Goal: Feedback & Contribution: Submit feedback/report problem

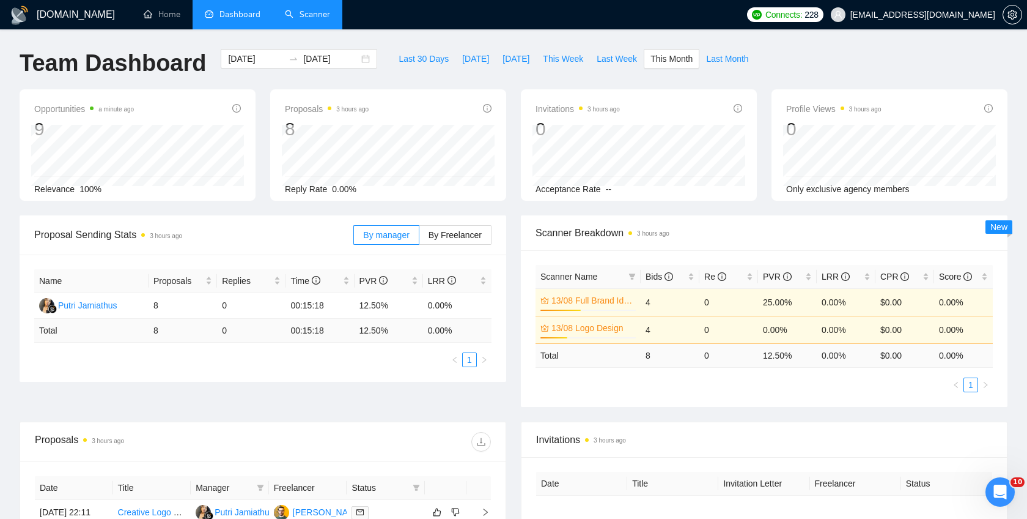
click at [305, 20] on link "Scanner" at bounding box center [307, 14] width 45 height 10
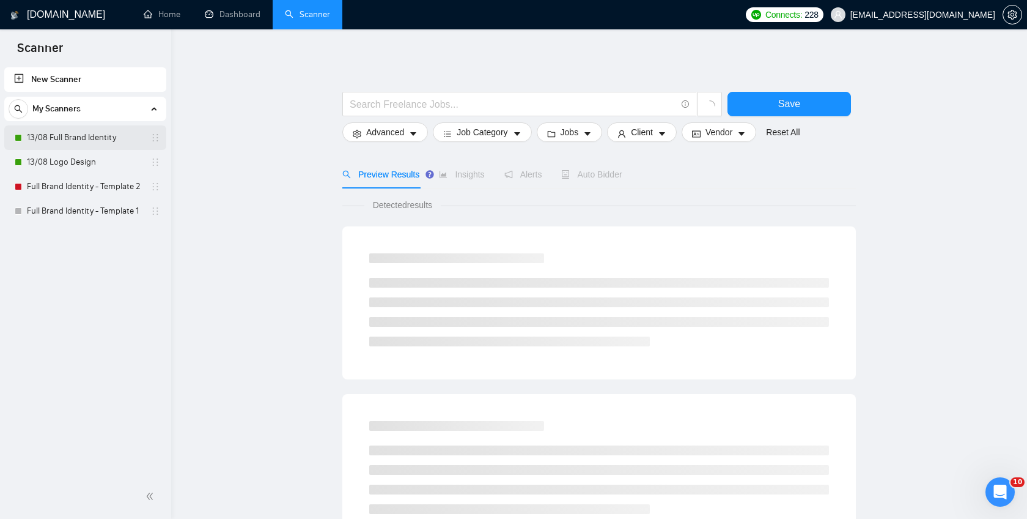
click at [86, 142] on link "13/08 Full Brand Identity" at bounding box center [85, 137] width 116 height 24
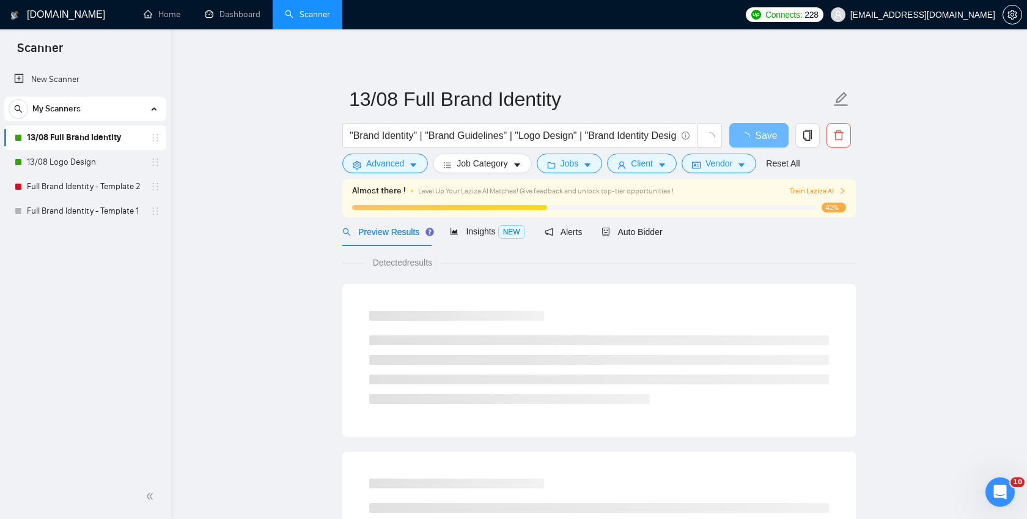
click at [820, 188] on span "Train Laziza AI" at bounding box center [818, 191] width 56 height 12
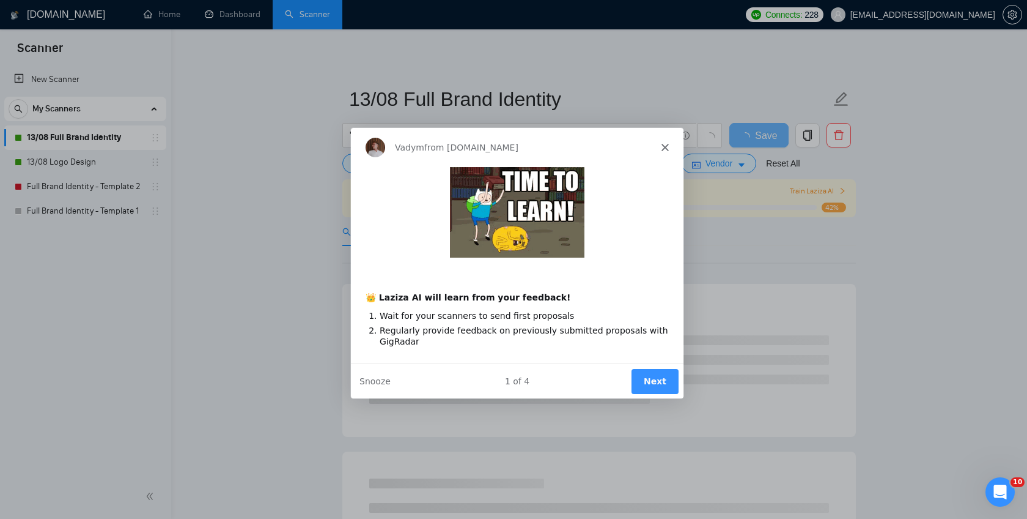
click at [663, 147] on polygon "Close" at bounding box center [664, 145] width 7 height 7
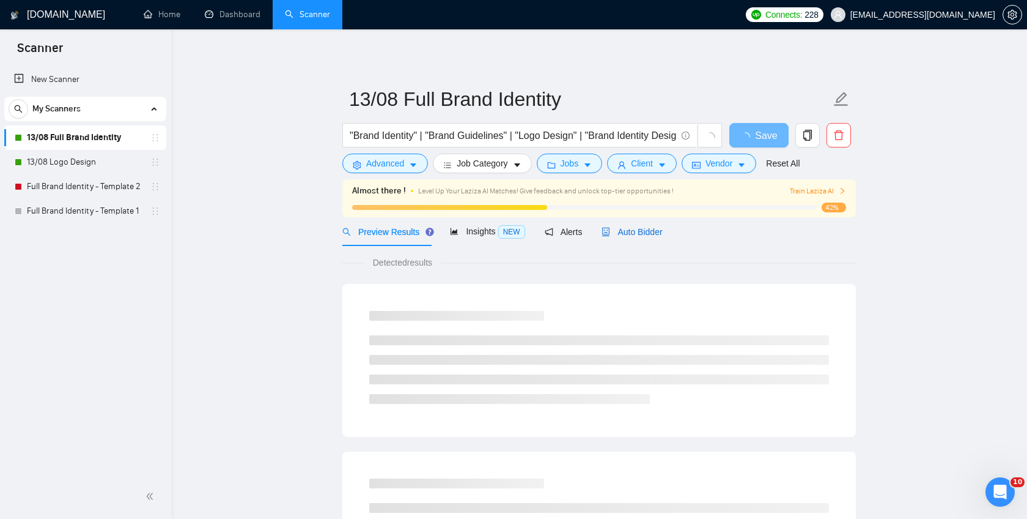
click at [637, 231] on span "Auto Bidder" at bounding box center [632, 232] width 61 height 10
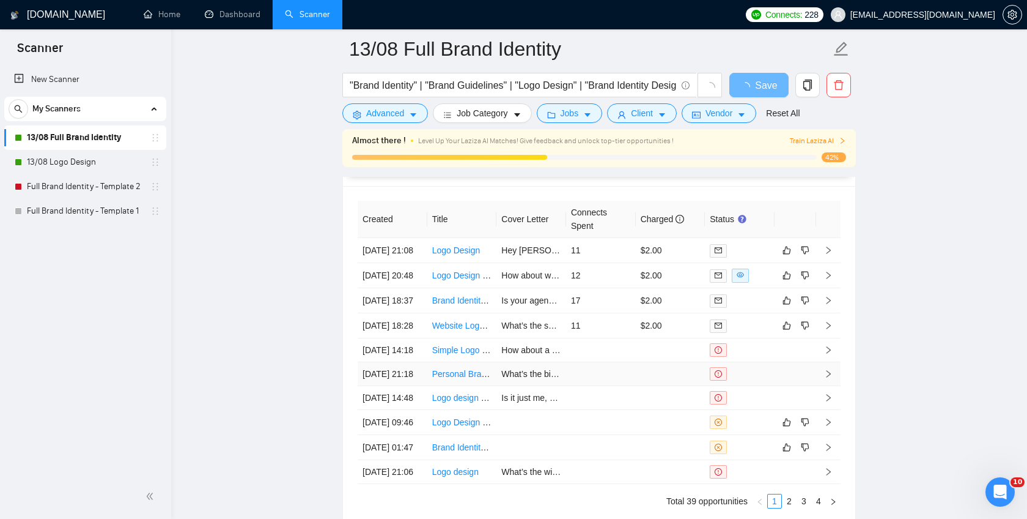
scroll to position [2970, 0]
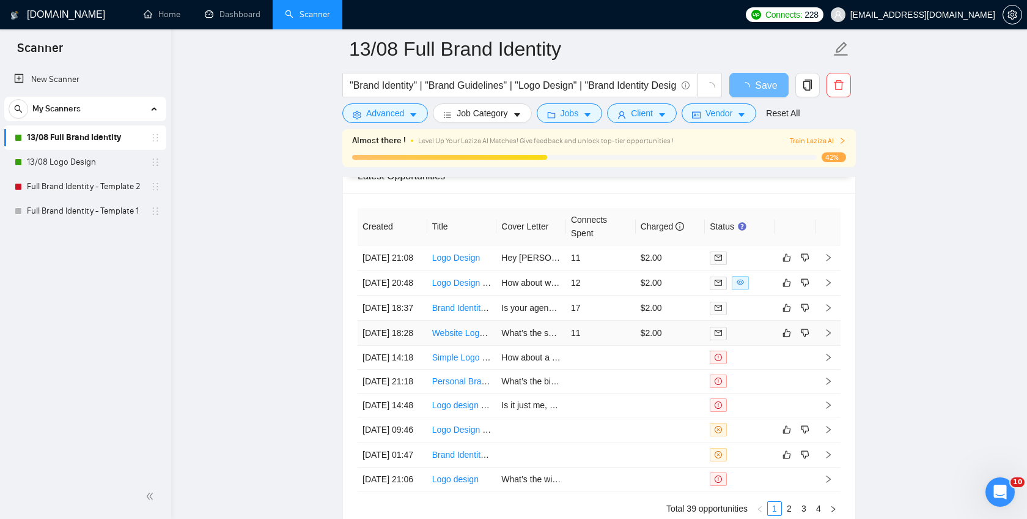
click at [831, 337] on icon "right" at bounding box center [828, 332] width 9 height 9
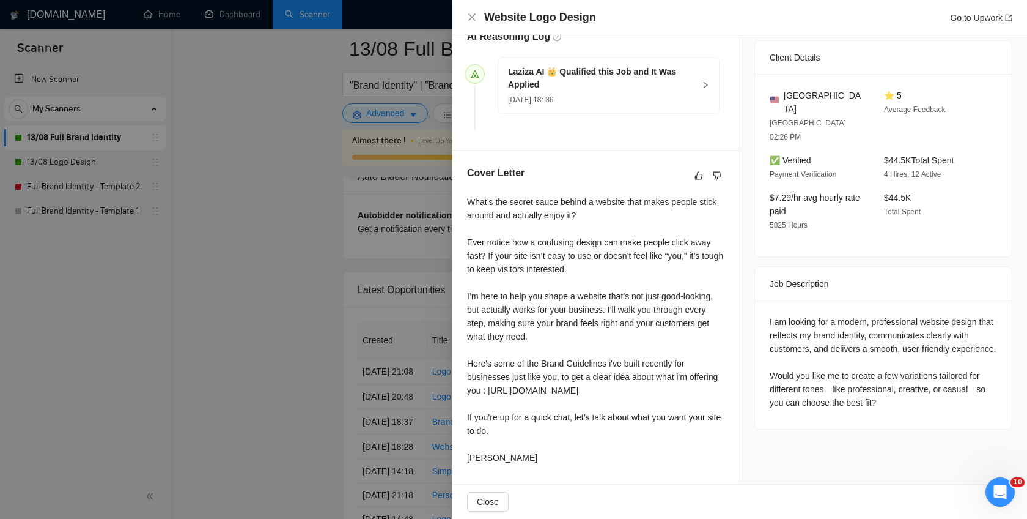
scroll to position [353, 0]
click at [437, 267] on div at bounding box center [513, 259] width 1027 height 519
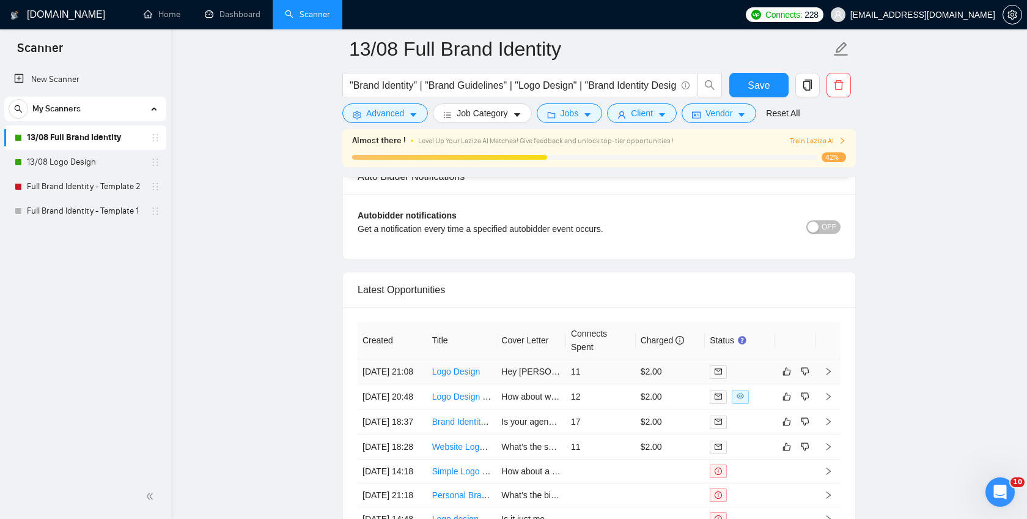
click at [828, 375] on icon "right" at bounding box center [829, 370] width 4 height 7
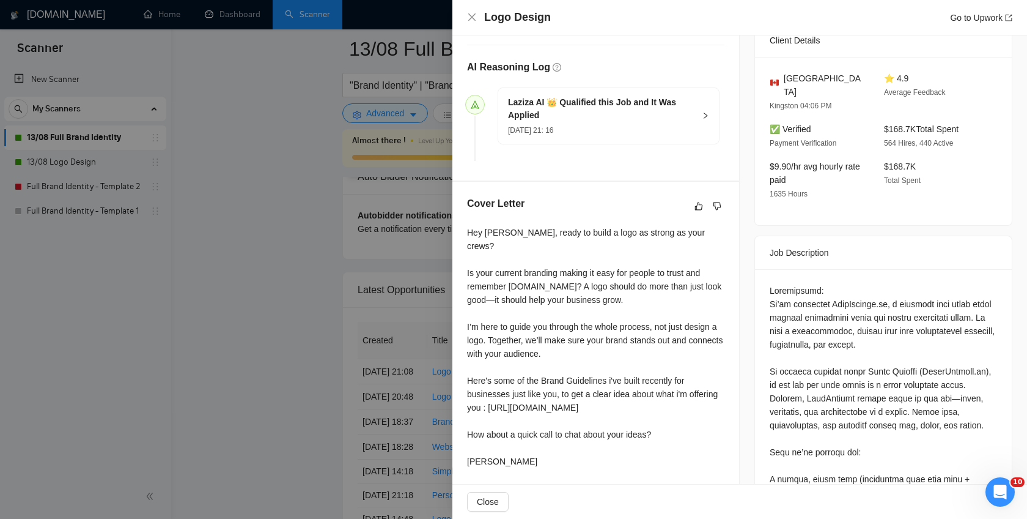
scroll to position [128, 0]
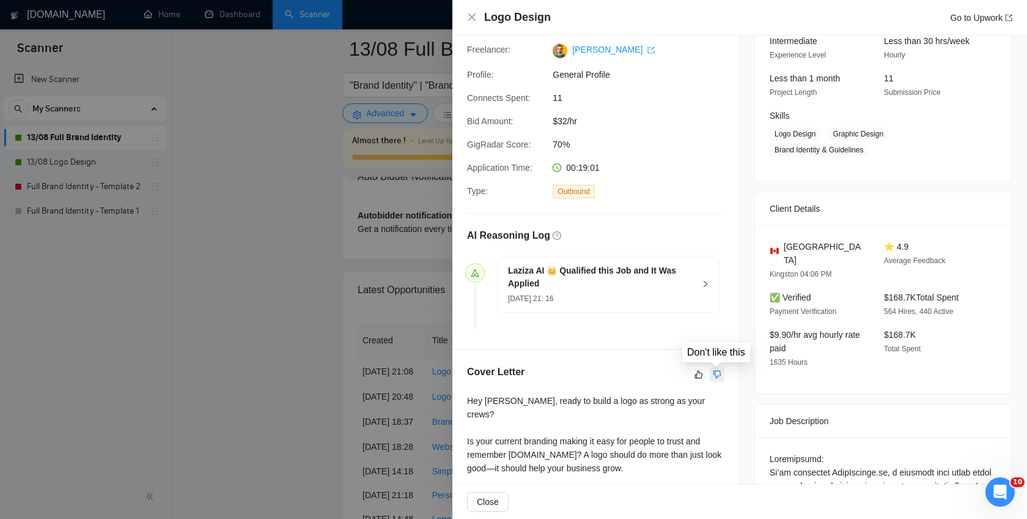
click at [715, 375] on icon "dislike" at bounding box center [717, 374] width 9 height 10
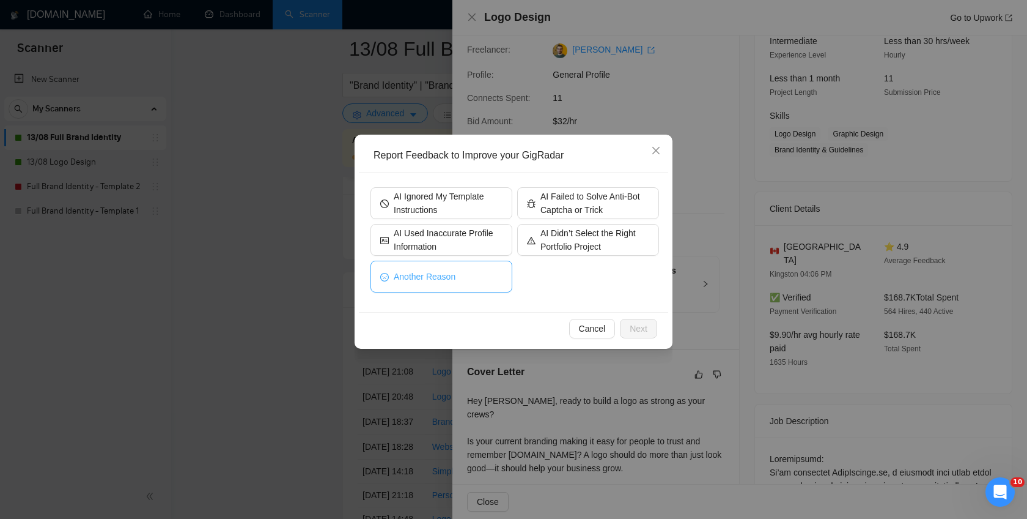
click at [460, 279] on button "Another Reason" at bounding box center [442, 276] width 142 height 32
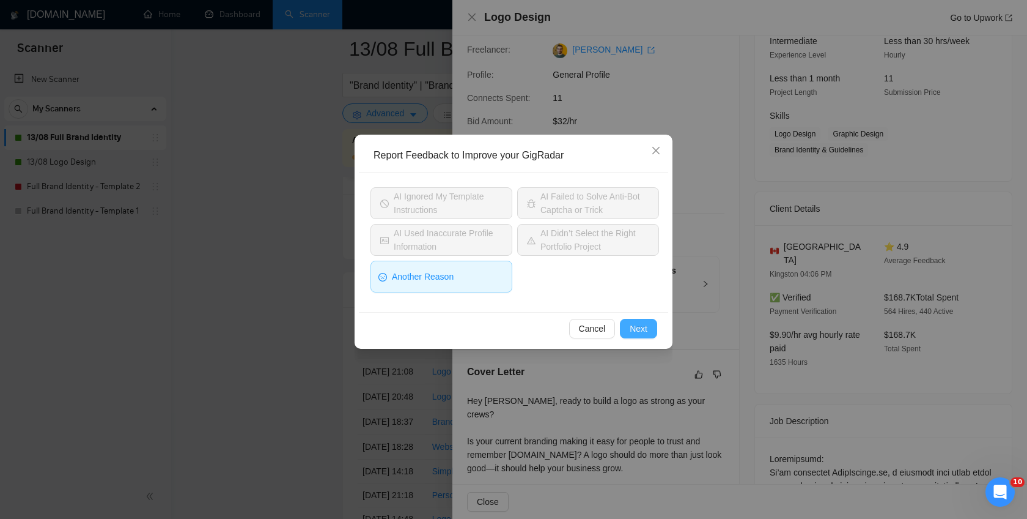
click at [635, 327] on span "Next" at bounding box center [639, 328] width 18 height 13
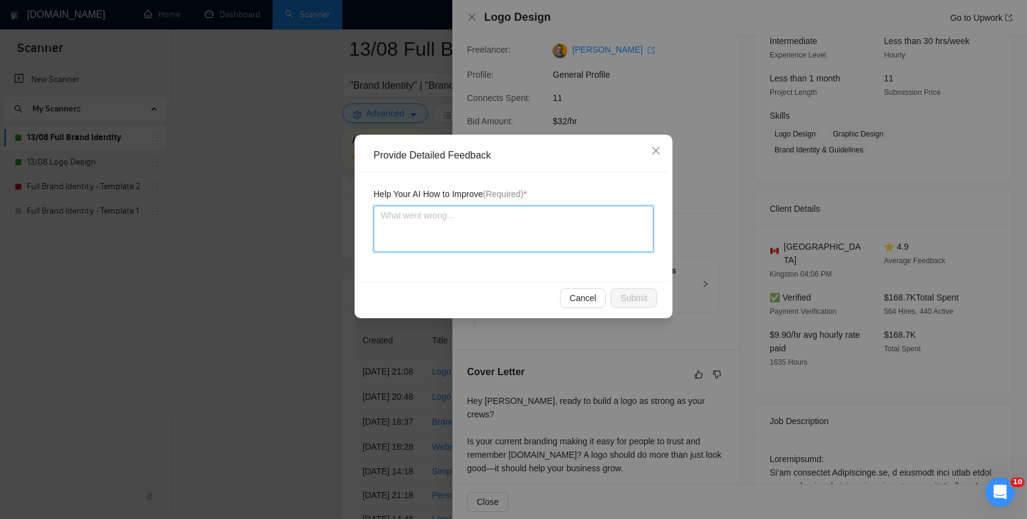
click at [482, 219] on textarea at bounding box center [514, 228] width 280 height 46
type textarea "T"
type textarea "Th"
type textarea "Thi"
type textarea "This"
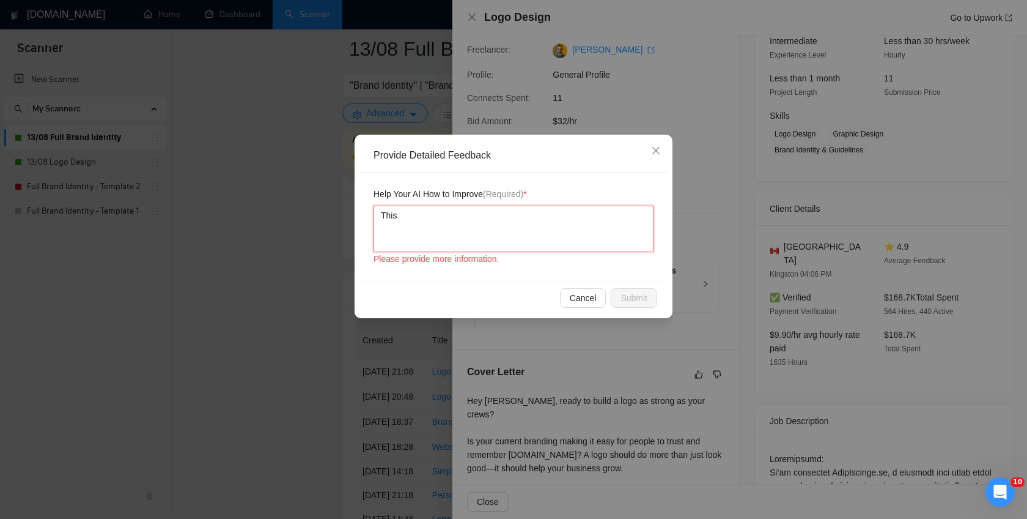
type textarea "This"
type textarea "This h"
type textarea "This ho"
type textarea "This hob"
type textarea "This ho"
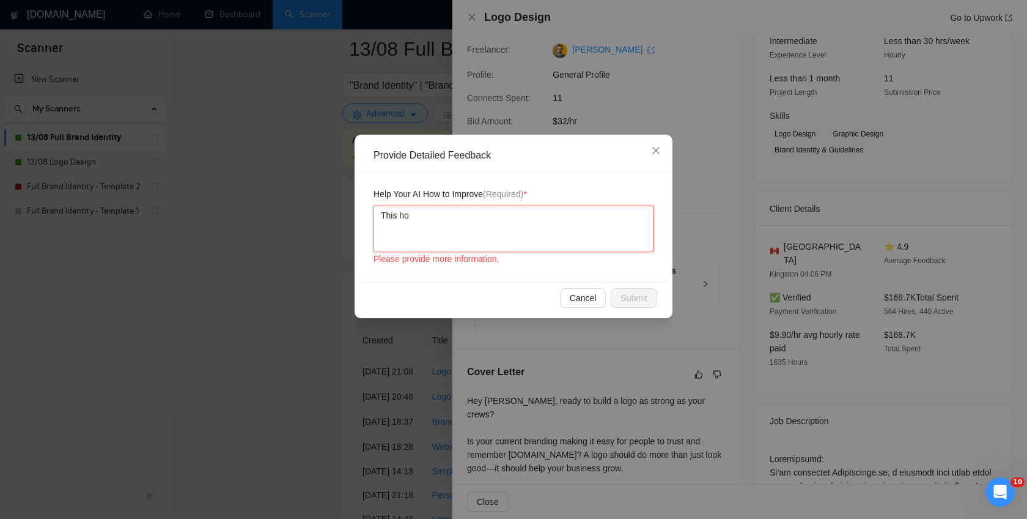
type textarea "This h"
type textarea "This"
type textarea "This h"
type textarea "This"
type textarea "This j"
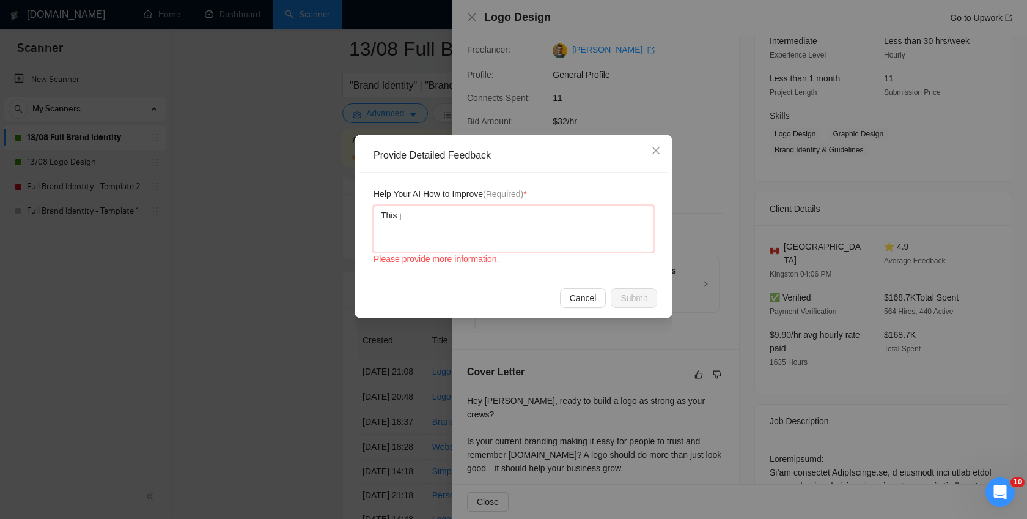
type textarea "This jo"
type textarea "This job"
type textarea "This job i"
type textarea "This job is"
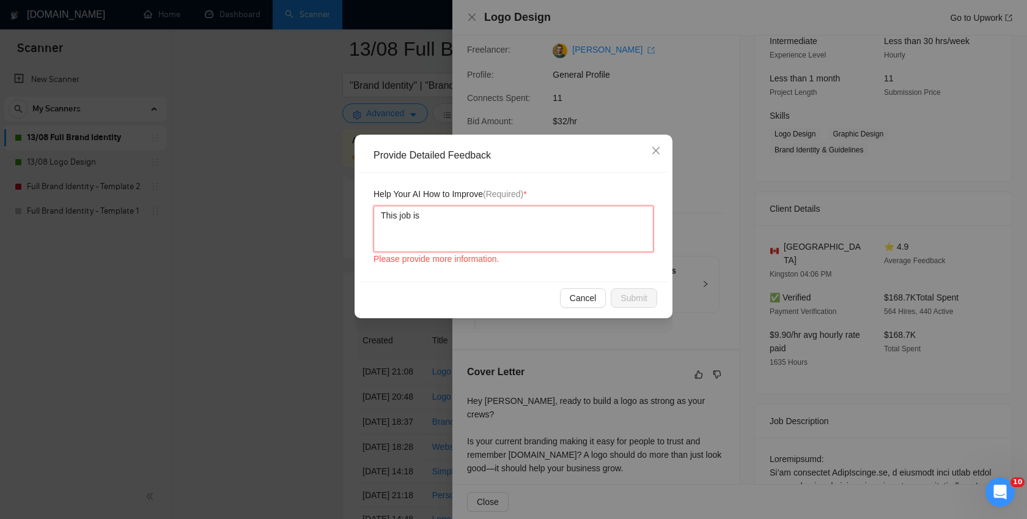
type textarea "This job is"
type textarea "This job is f"
type textarea "This job is fo"
type textarea "This job is for"
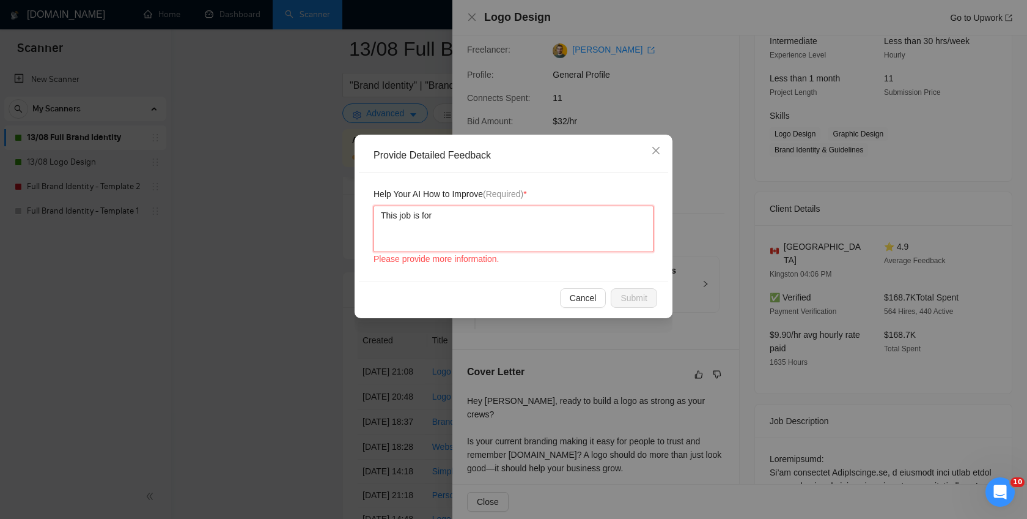
type textarea "This job is for W"
type textarea "This job is for We"
type textarea "This job is for Web"
type textarea "This job is for Webs"
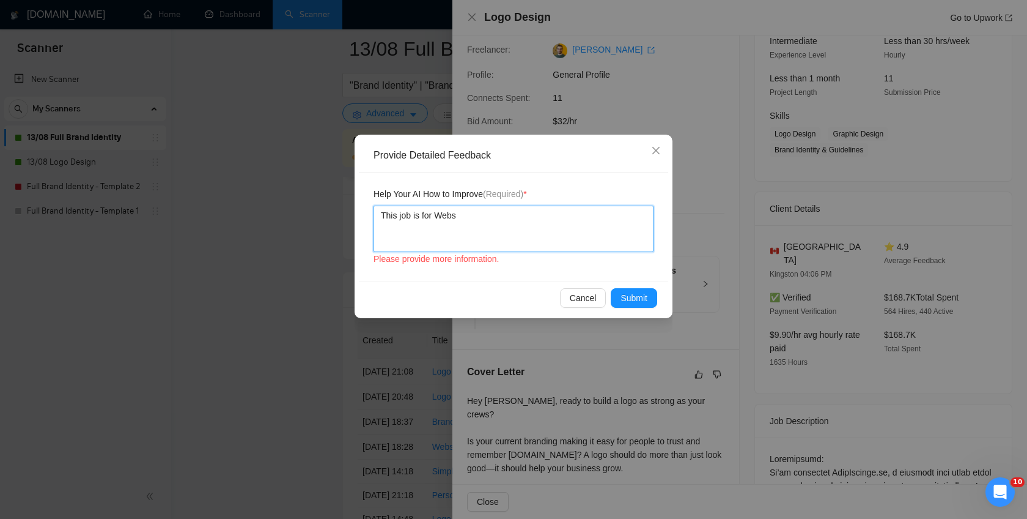
type textarea "This job is for Websi"
type textarea "This job is for Websie"
type textarea "This job is for Websi"
type textarea "This job is for Websit"
type textarea "This job is for Website"
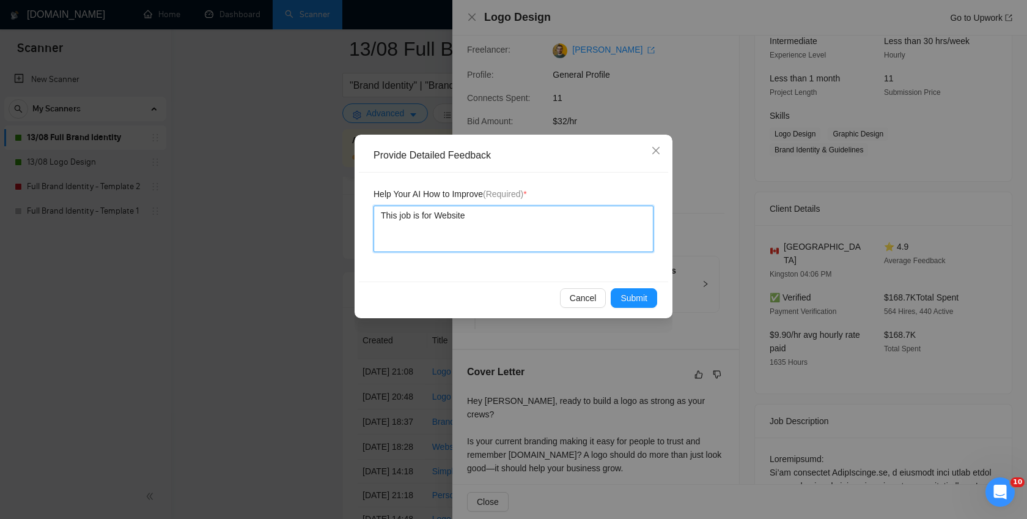
type textarea "This job is for Website"
type textarea "This job is for Website d"
type textarea "This job is for Website de"
type textarea "This job is for Website desi"
type textarea "This job is for Website desii"
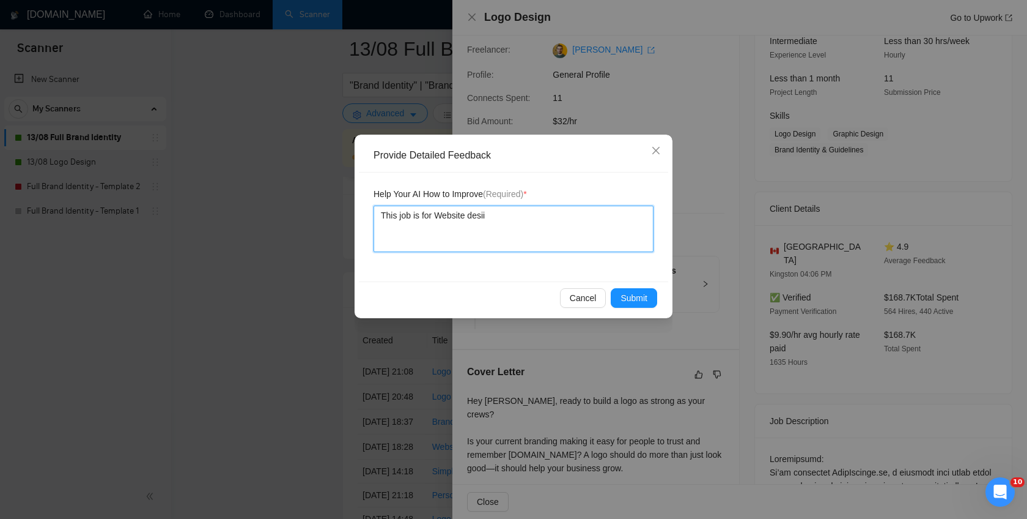
type textarea "This job is for Website desiig"
type textarea "This job is for Website desii"
type textarea "This job is for Website desi"
type textarea "This job is for Website desig"
type textarea "This job is for Website design"
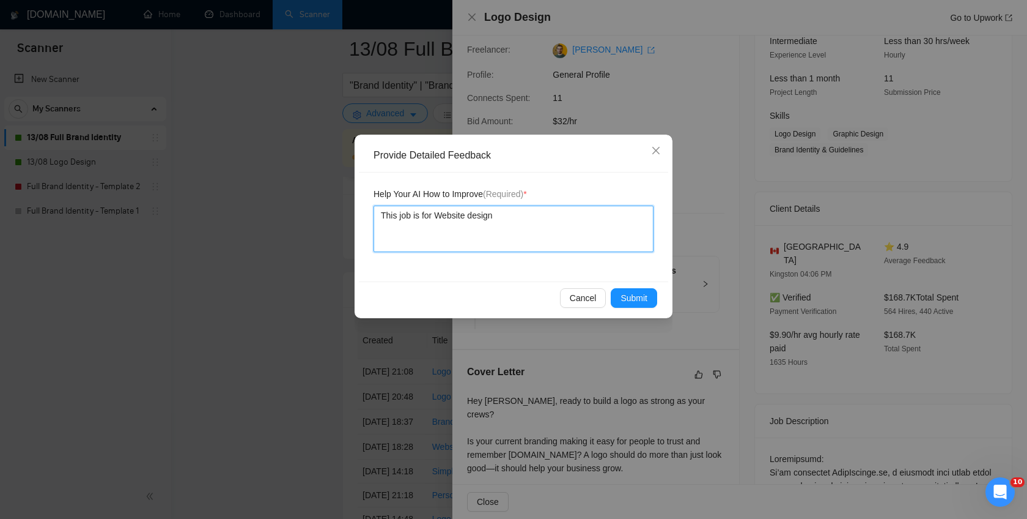
type textarea "This job is for Website design"
type textarea "This job is for Website design n"
type textarea "This job is for Website design no"
type textarea "This job is for Website design not"
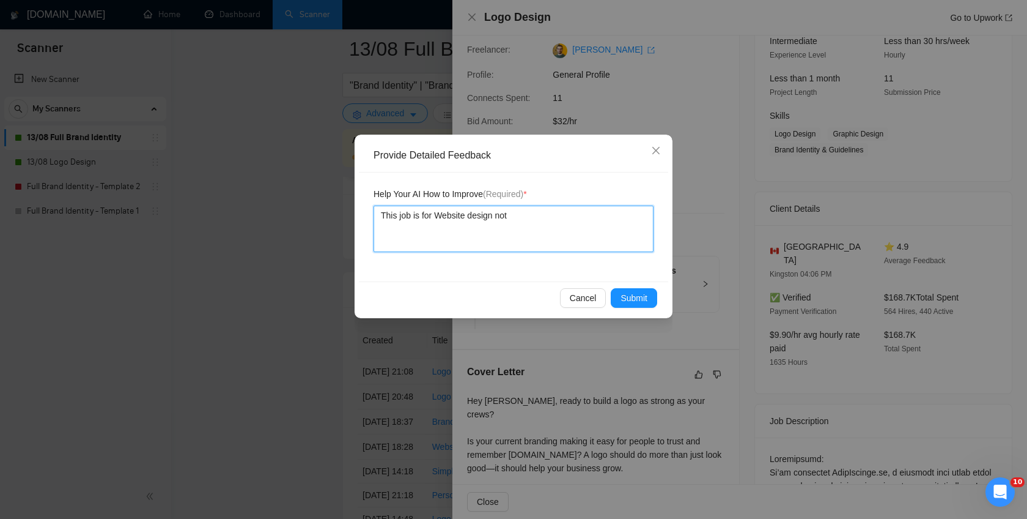
type textarea "This job is for Website design not b"
type textarea "This job is for Website design not br"
type textarea "This job is for Website design not bra"
type textarea "This job is for Website design not bran"
type textarea "This job is for Website design not brand"
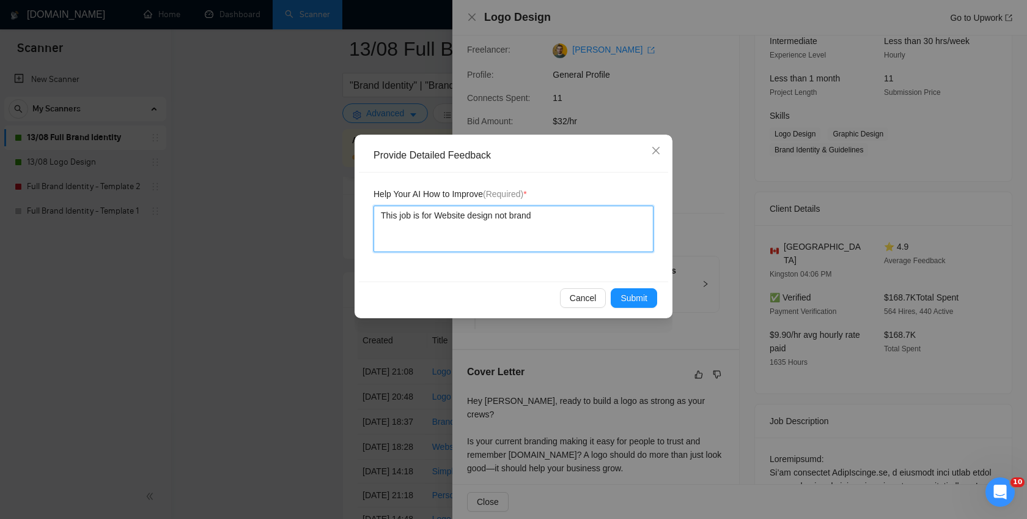
type textarea "This job is for Website design not brandi"
type textarea "This job is for Website design not brandii"
type textarea "This job is for Website design not brandiid"
type textarea "This job is for Website design not brandiide"
type textarea "This job is for Website design not brandiid"
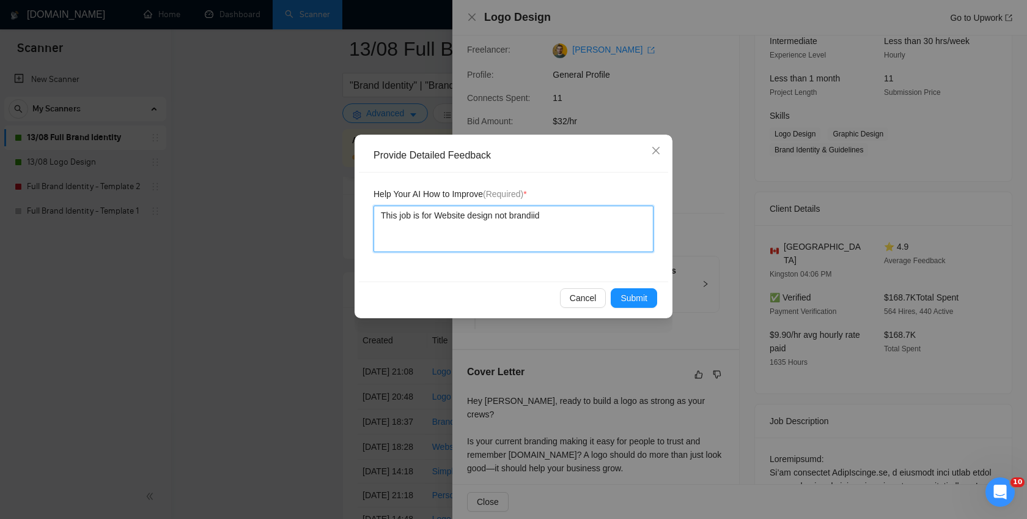
type textarea "This job is for Website design not brandii"
type textarea "This job is for Website design not brandi"
type textarea "This job is for Website design not brand"
type textarea "This job is for Website design not brand i"
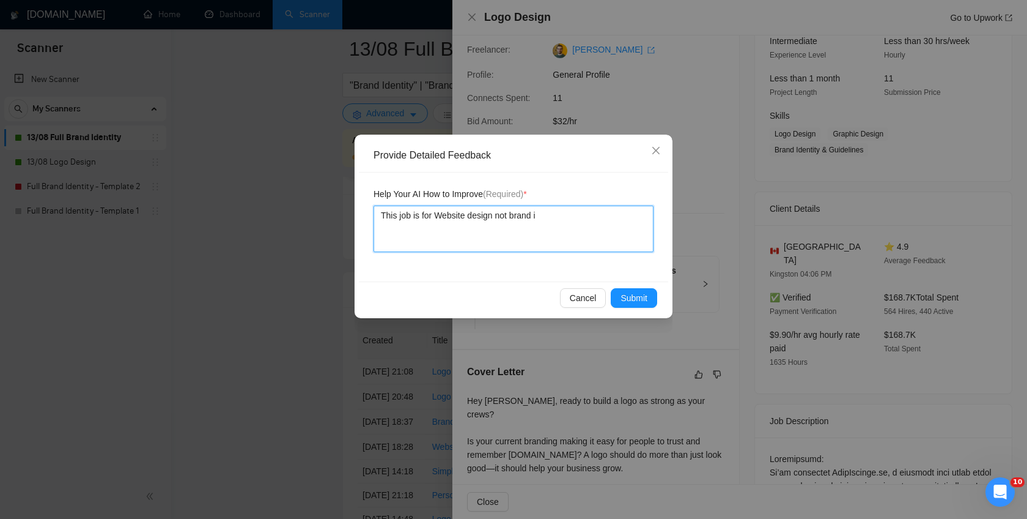
type textarea "This job is for Website design not brand id"
type textarea "This job is for Website design not brand ide"
type textarea "This job is for Website design not brand iden"
type textarea "This job is for Website design not brand ident"
type textarea "This job is for Website design not brand identi"
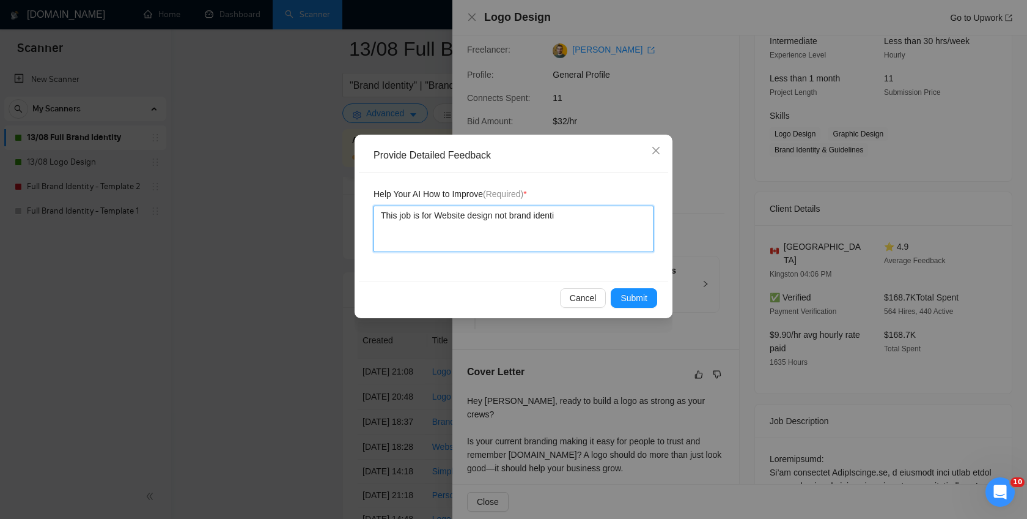
type textarea "This job is for Website design not brand identit"
type textarea "This job is for Website design not brand identity"
type textarea "This job is for Website design not brand identity d"
type textarea "This job is for Website design not brand identity de"
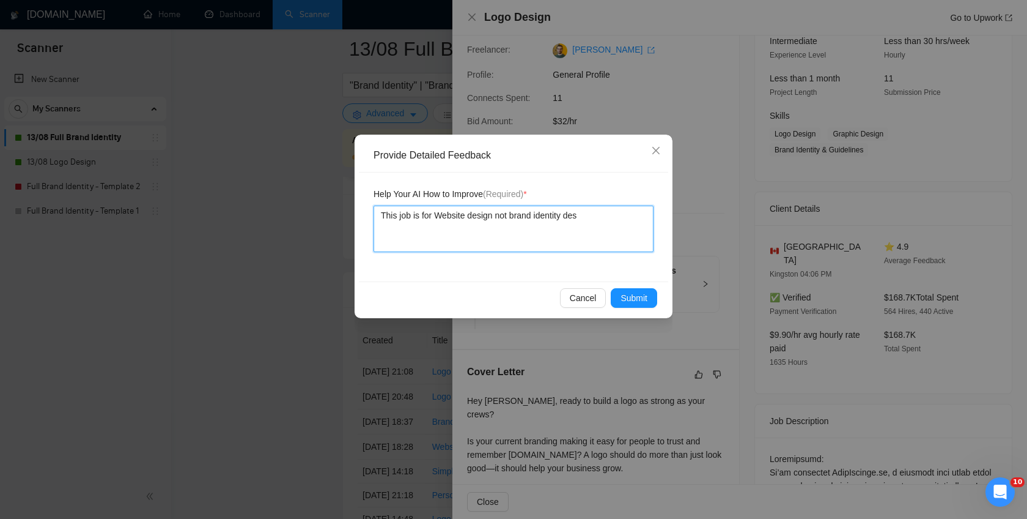
type textarea "This job is for Website design not brand identity desi"
type textarea "This job is for Website design not brand identity desig"
type textarea "This job is for Website design not brand identity desi"
type textarea "This job is for Website design not brand identity desig"
type textarea "This job is for Website design not brand identity design"
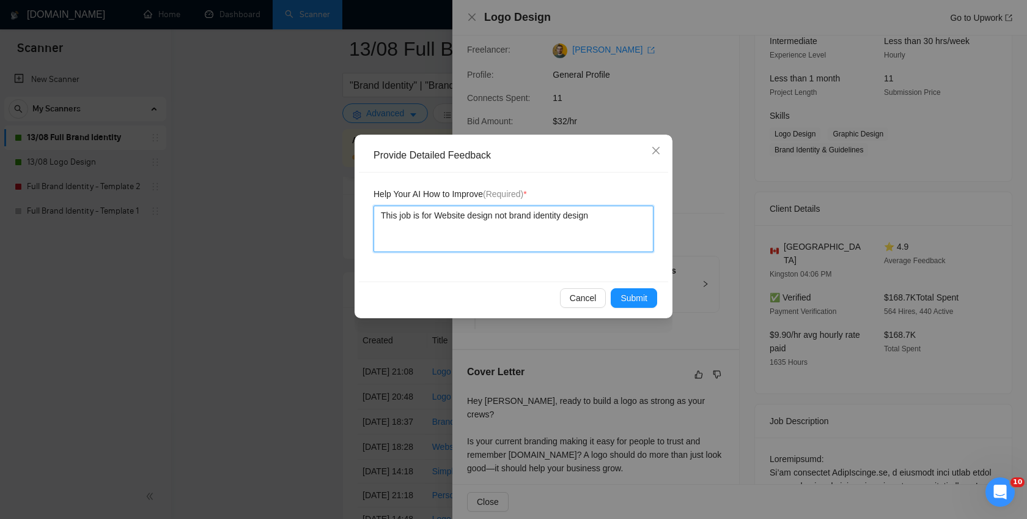
type textarea "This job is for Website design not brand identity design,"
type textarea "This job is for Website design not brand identity design"
click at [638, 295] on span "Submit" at bounding box center [634, 297] width 27 height 13
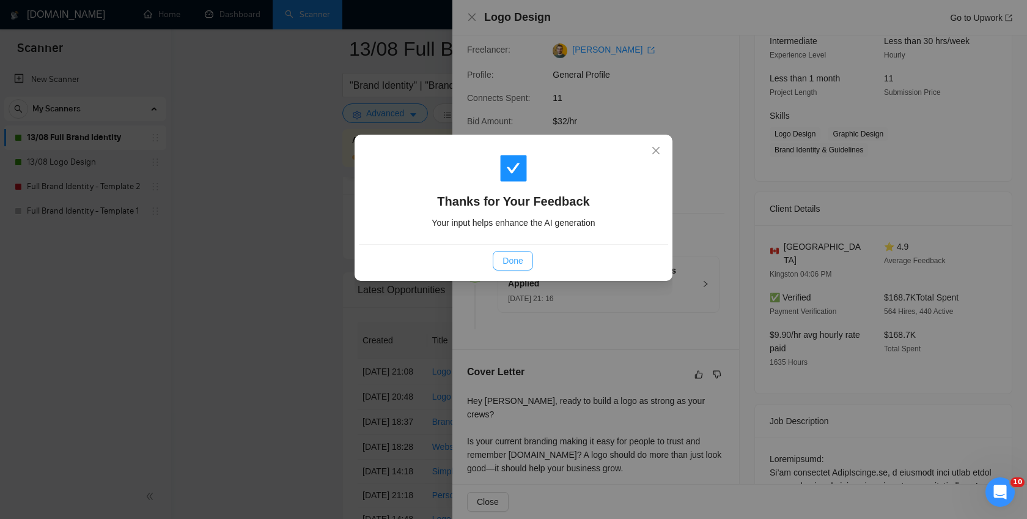
click at [506, 263] on span "Done" at bounding box center [513, 260] width 20 height 13
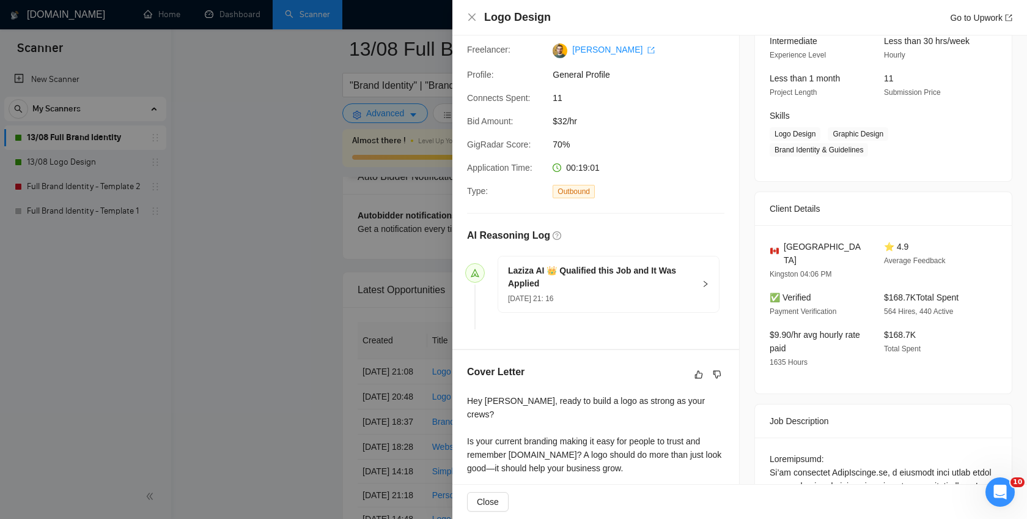
click at [312, 301] on div at bounding box center [513, 259] width 1027 height 519
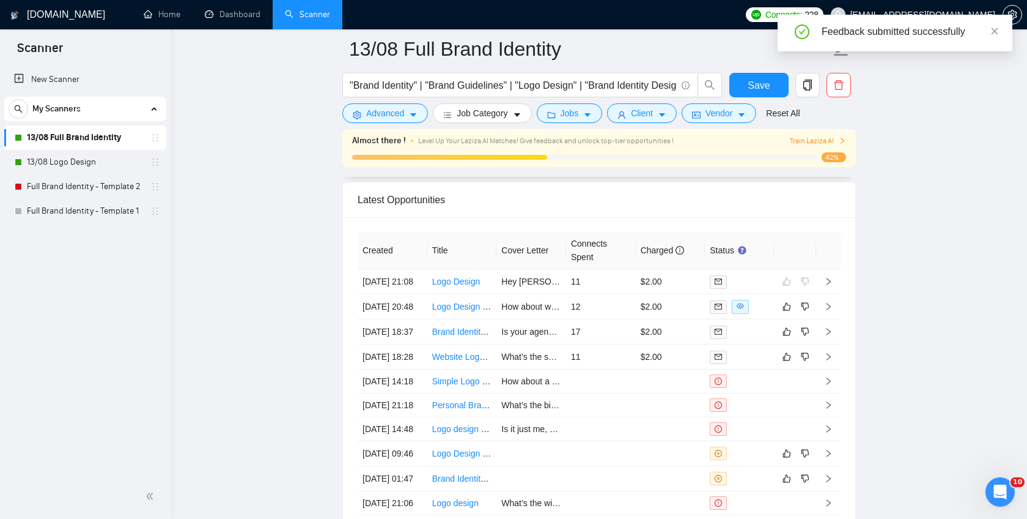
scroll to position [3065, 0]
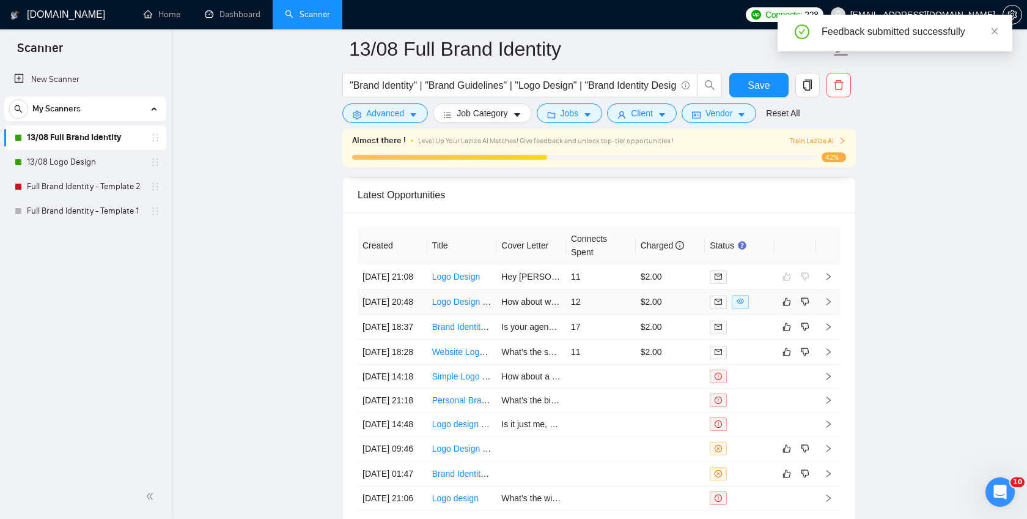
click at [825, 306] on icon "right" at bounding box center [828, 301] width 9 height 9
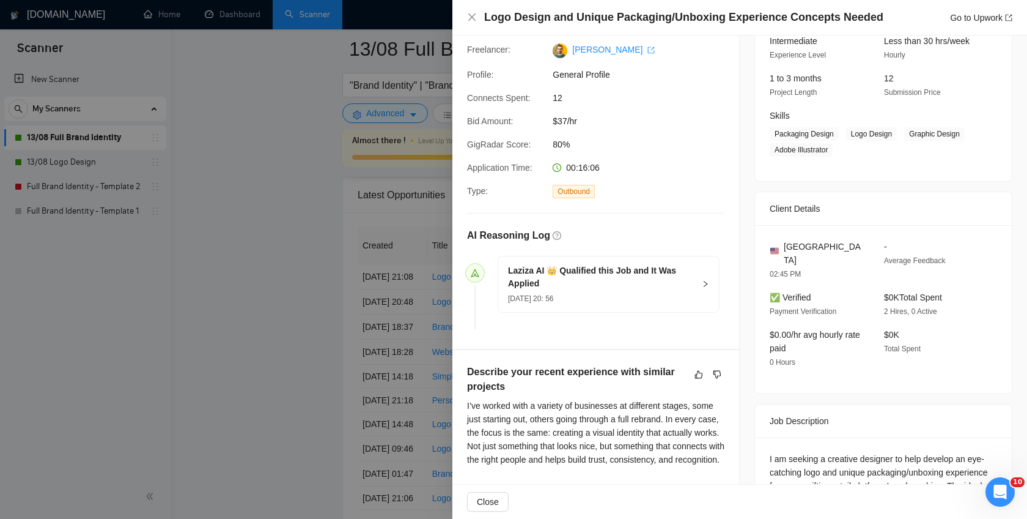
click at [332, 268] on div at bounding box center [513, 259] width 1027 height 519
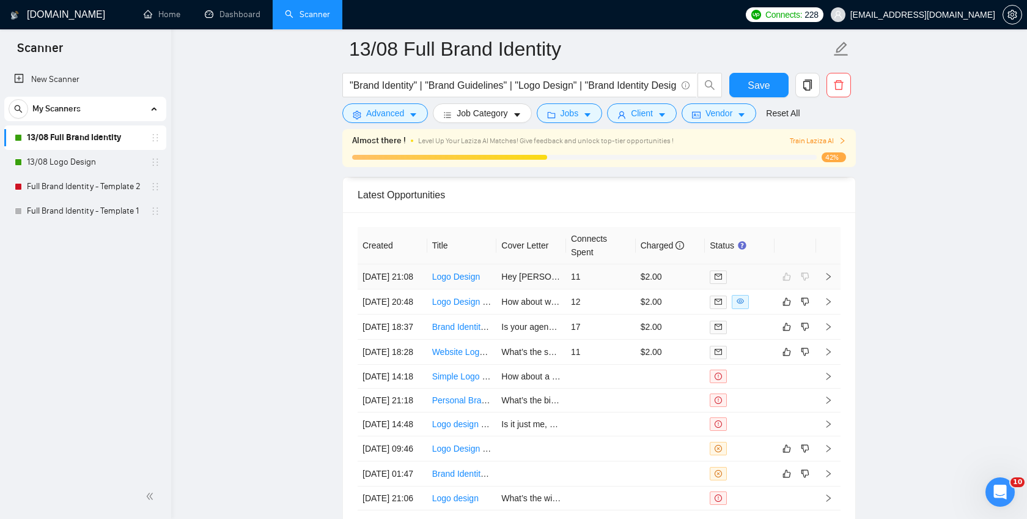
click at [827, 281] on icon "right" at bounding box center [828, 276] width 9 height 9
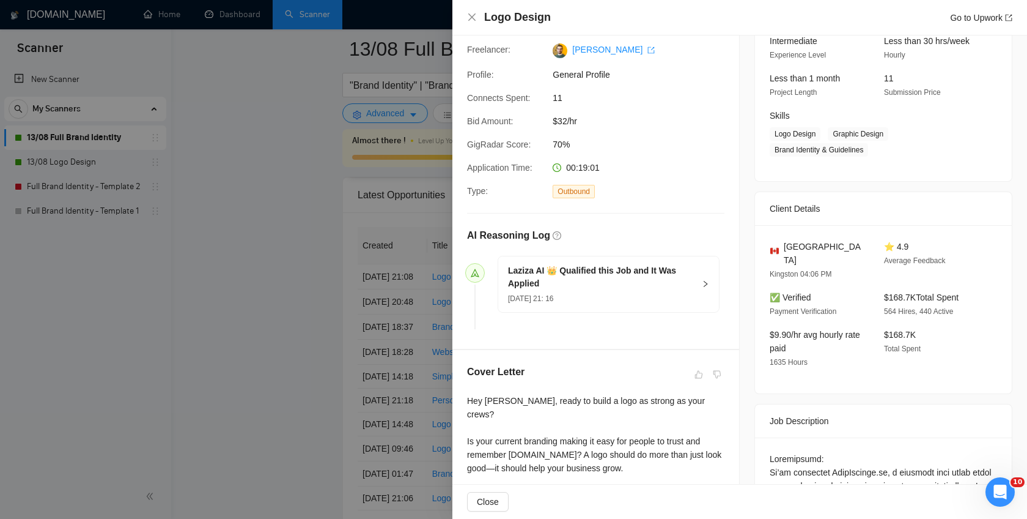
click at [295, 276] on div at bounding box center [513, 259] width 1027 height 519
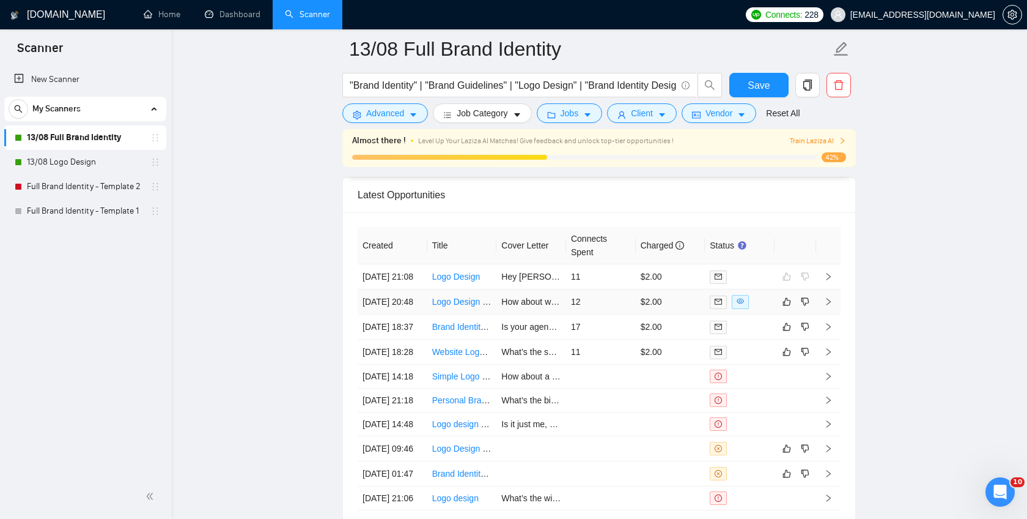
click at [825, 314] on td at bounding box center [828, 301] width 24 height 25
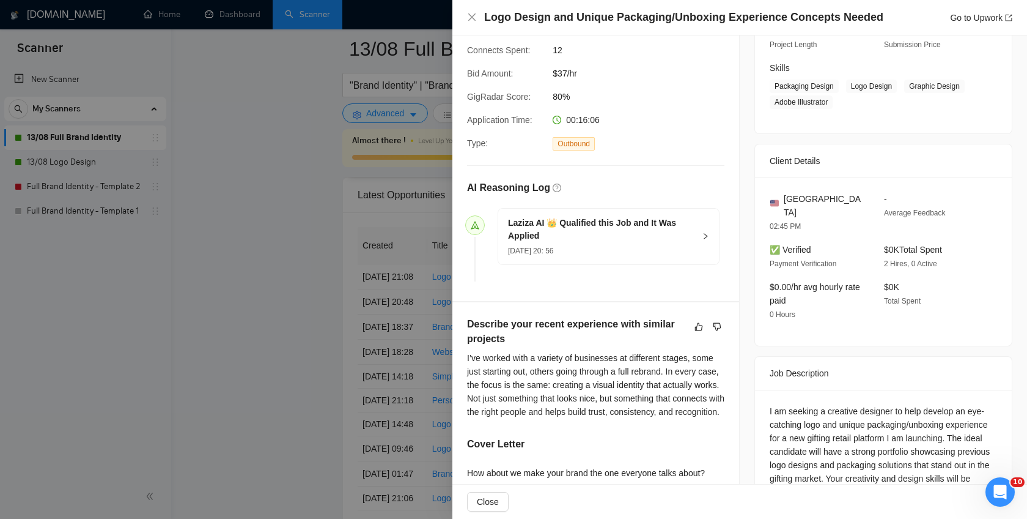
scroll to position [97, 0]
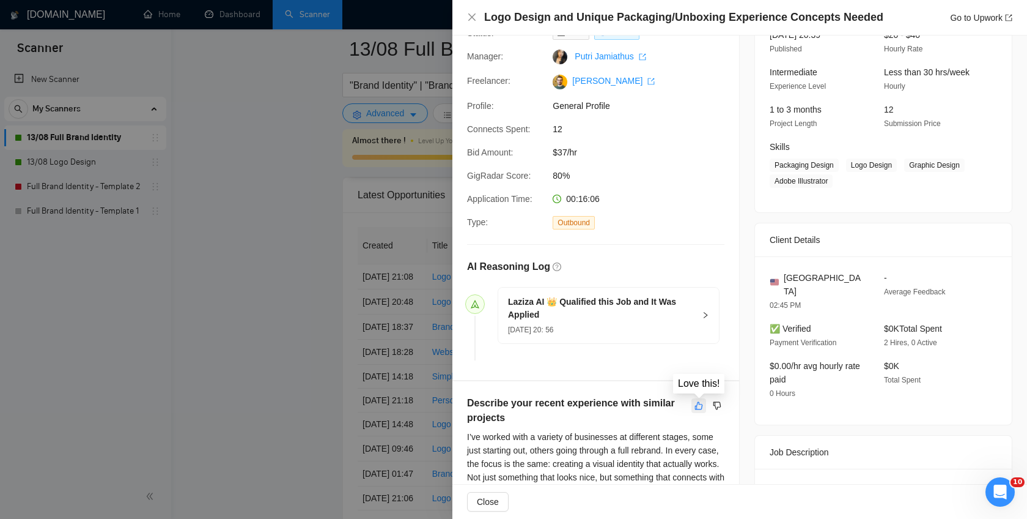
click at [700, 402] on icon "like" at bounding box center [699, 405] width 9 height 10
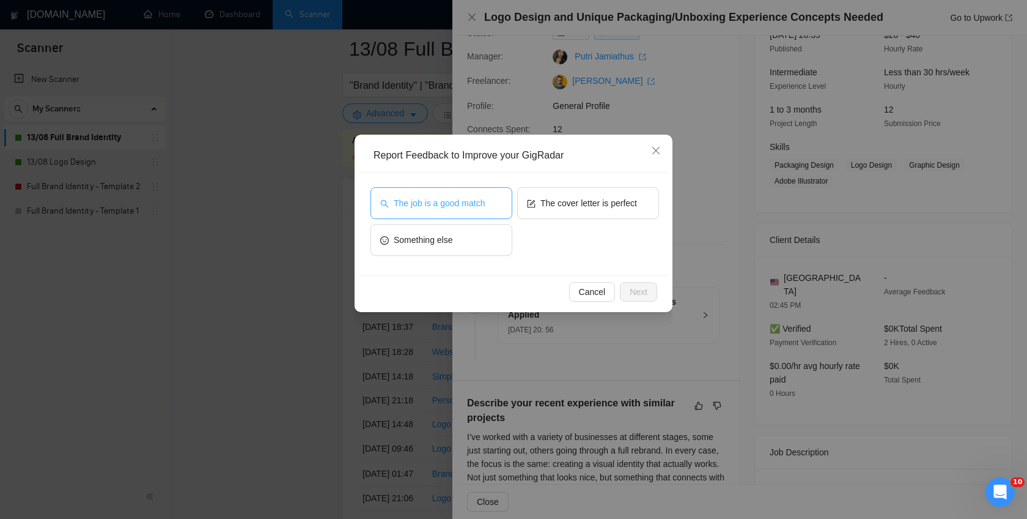
click at [460, 210] on button "The job is a good match" at bounding box center [442, 203] width 142 height 32
click at [634, 287] on span "Next" at bounding box center [639, 291] width 18 height 13
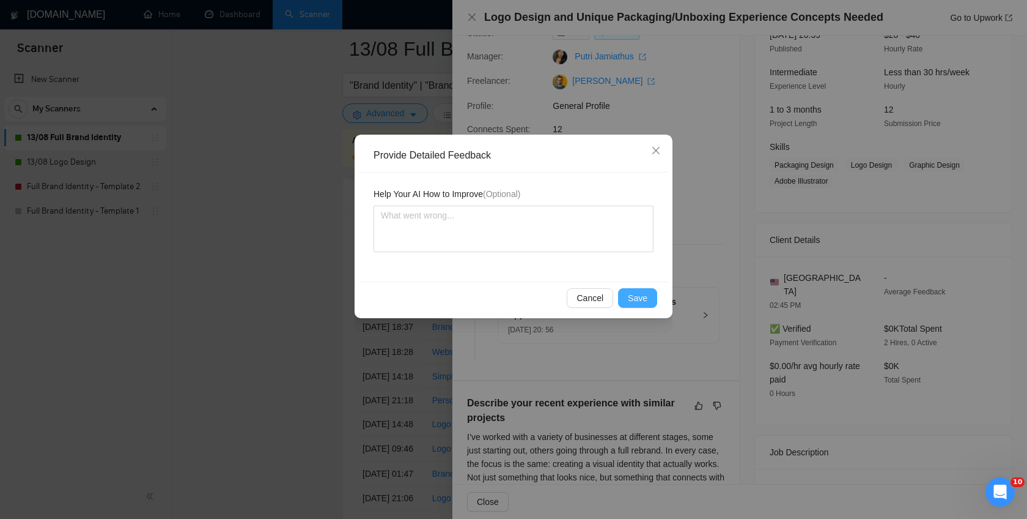
click at [634, 291] on span "Save" at bounding box center [638, 297] width 20 height 13
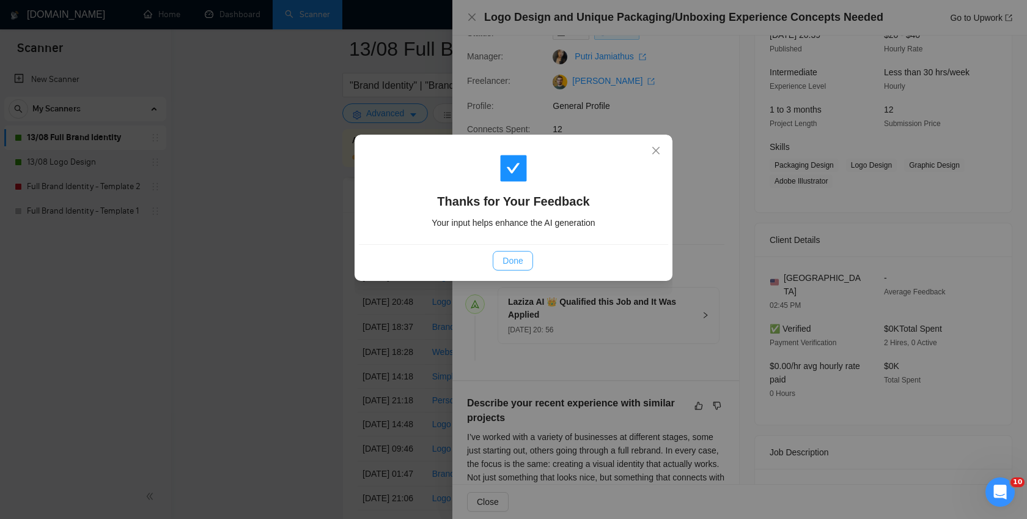
click at [509, 264] on span "Done" at bounding box center [513, 260] width 20 height 13
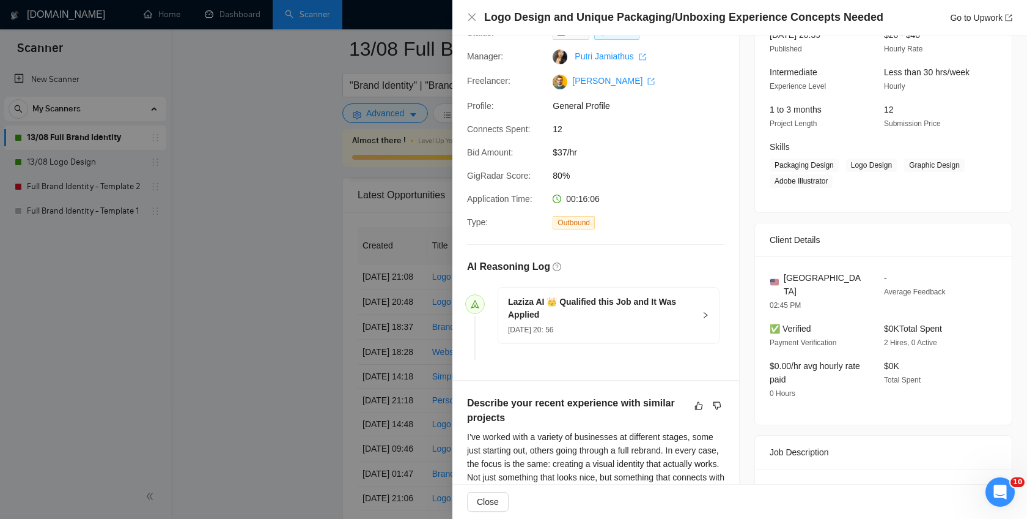
click at [336, 366] on div at bounding box center [513, 259] width 1027 height 519
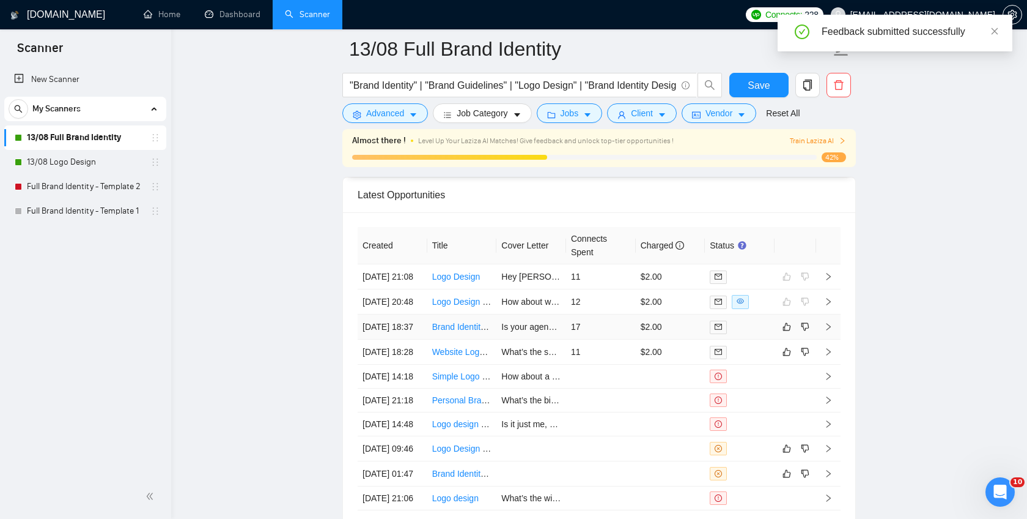
click at [830, 331] on icon "right" at bounding box center [828, 326] width 9 height 9
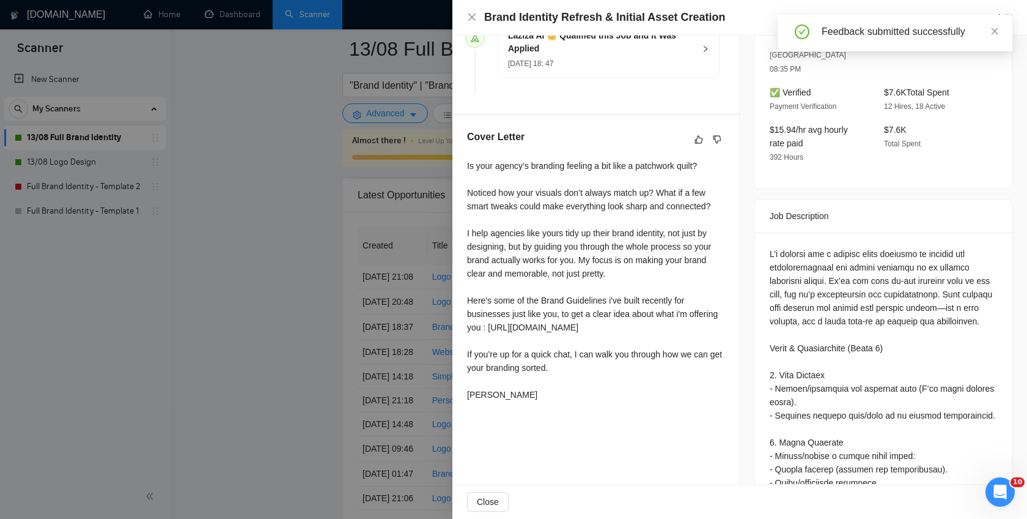
scroll to position [366, 0]
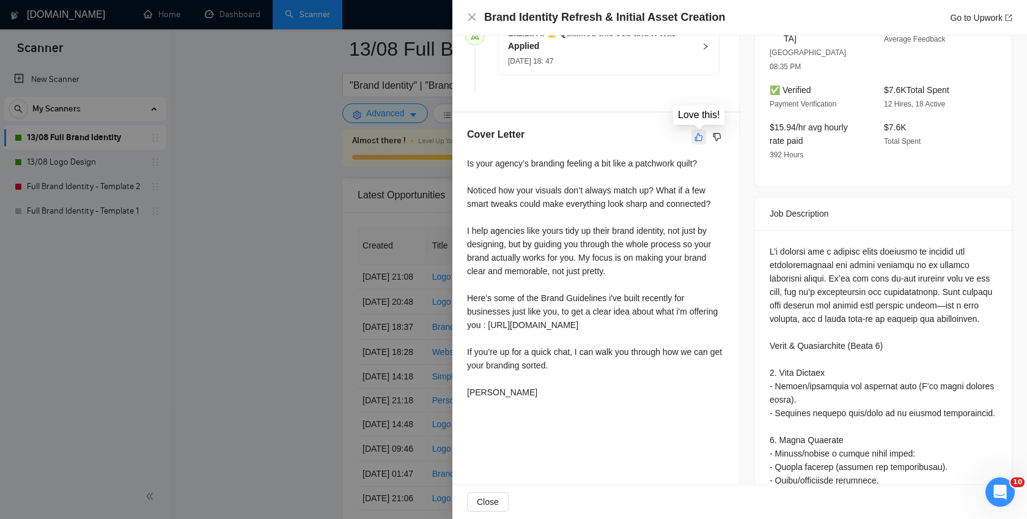
click at [701, 138] on icon "like" at bounding box center [699, 137] width 8 height 8
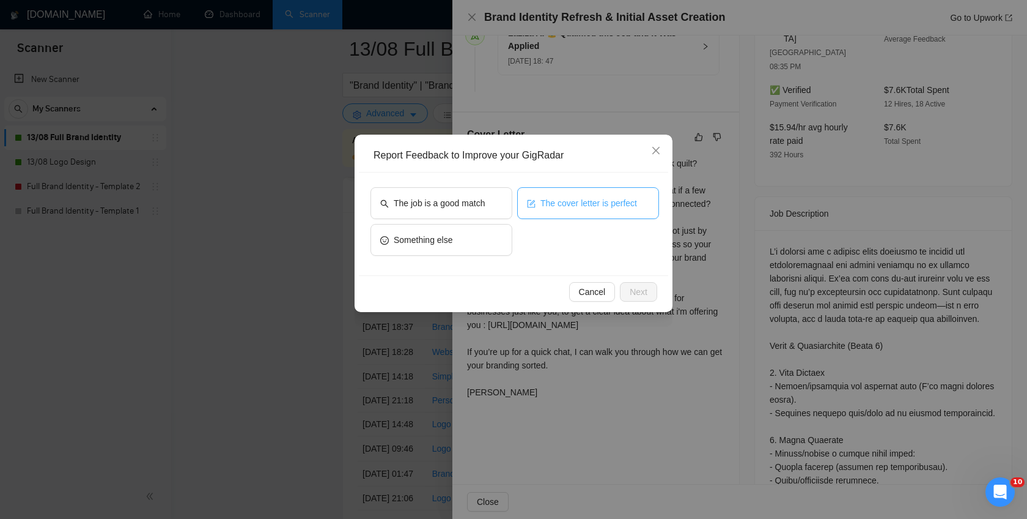
click at [607, 209] on span "The cover letter is perfect" at bounding box center [589, 202] width 97 height 13
click at [641, 295] on span "Next" at bounding box center [639, 291] width 18 height 13
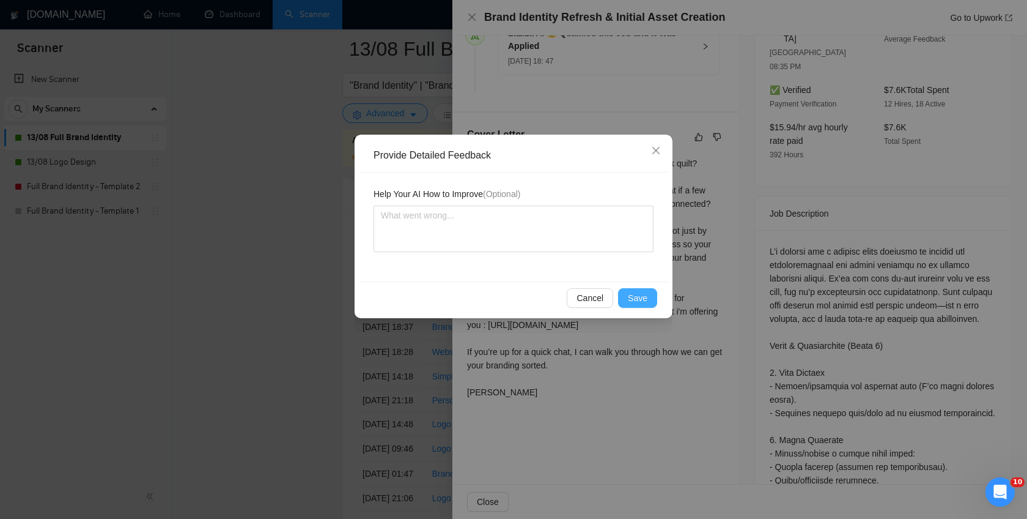
click at [641, 295] on span "Save" at bounding box center [638, 297] width 20 height 13
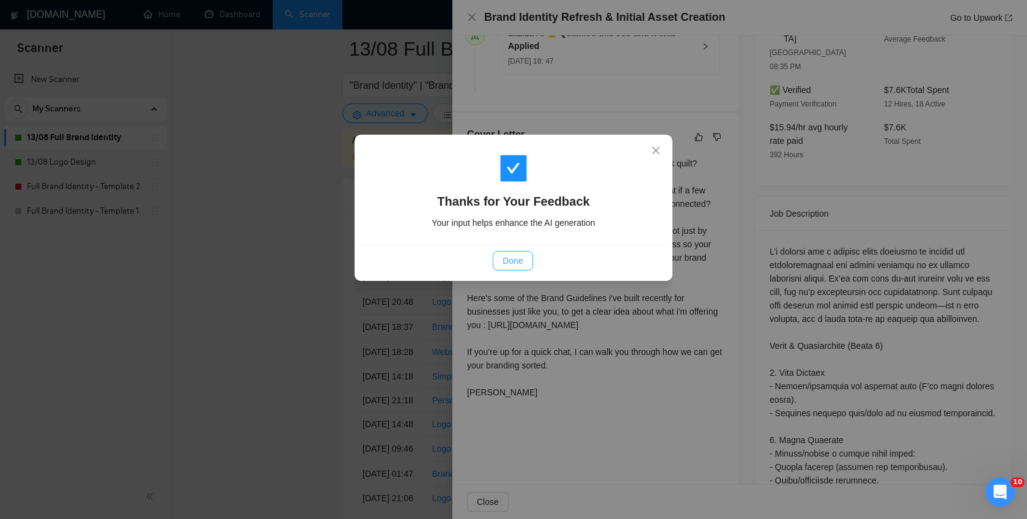
click at [524, 258] on button "Done" at bounding box center [513, 261] width 40 height 20
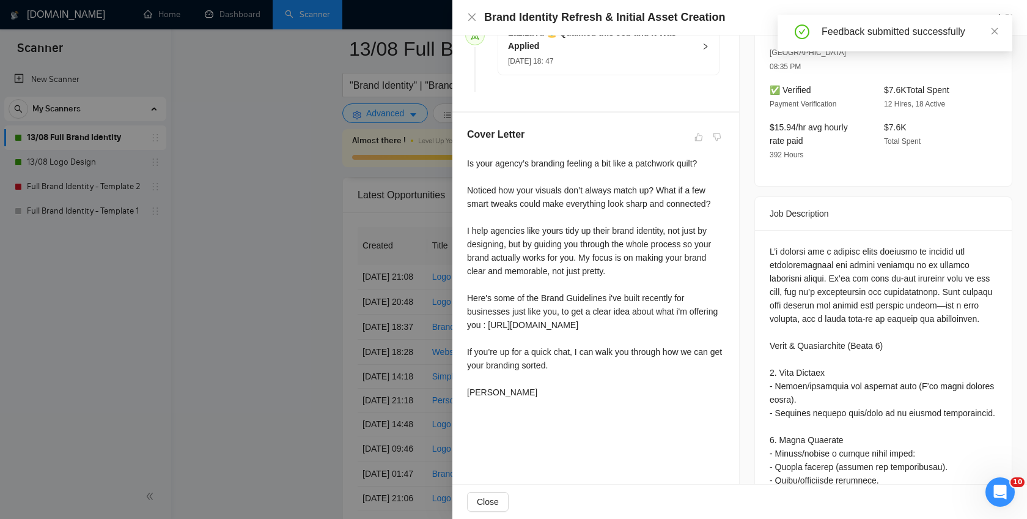
click at [293, 320] on div at bounding box center [513, 259] width 1027 height 519
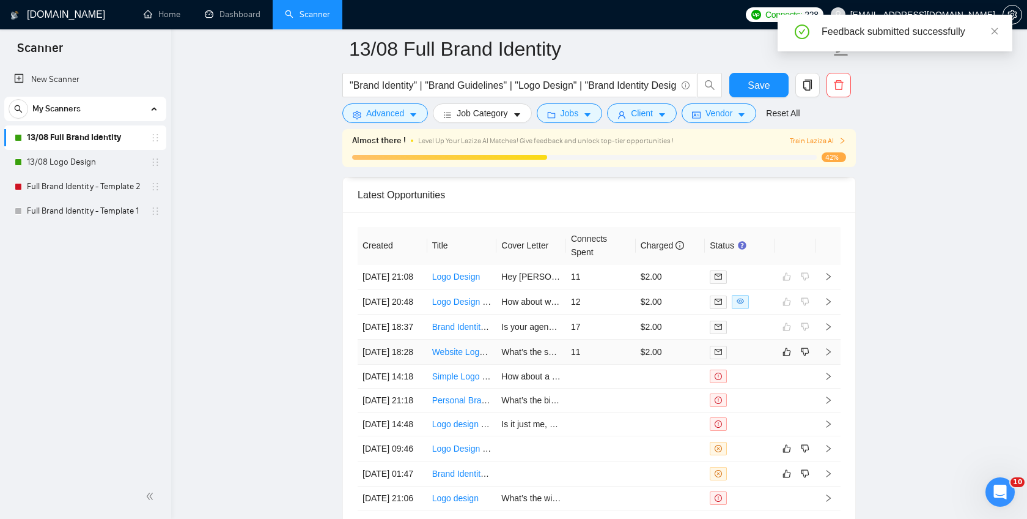
click at [829, 356] on icon "right" at bounding box center [828, 351] width 9 height 9
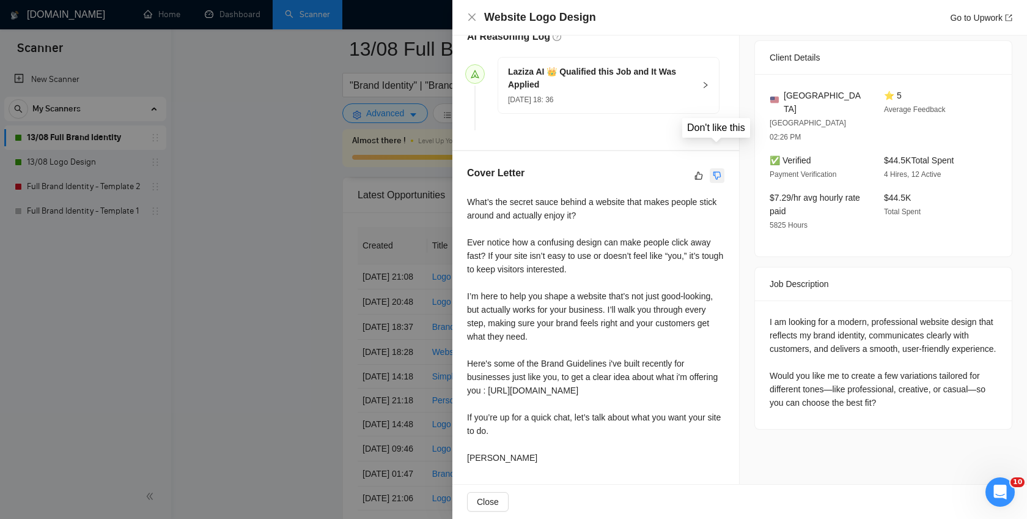
click at [717, 171] on icon "dislike" at bounding box center [717, 176] width 9 height 10
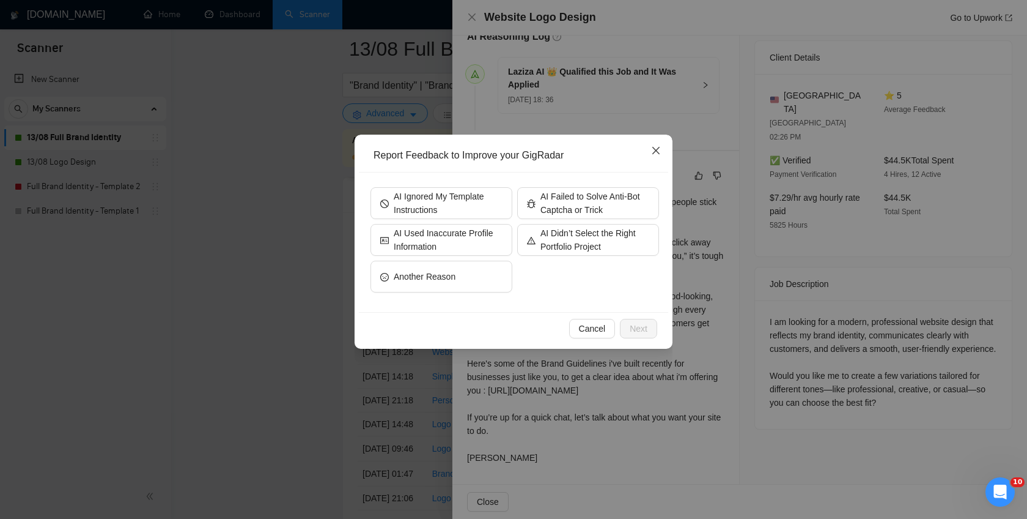
click at [659, 155] on icon "close" at bounding box center [656, 151] width 10 height 10
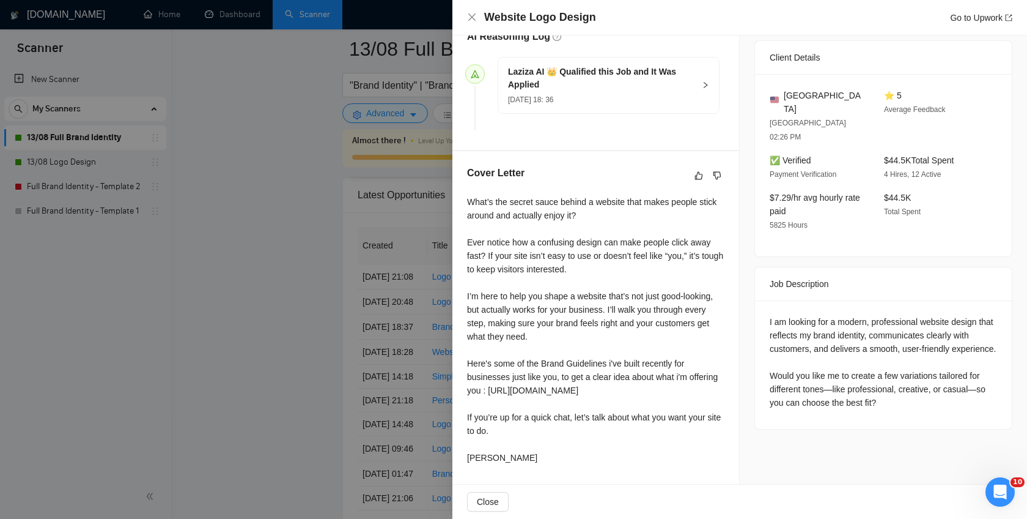
click at [282, 245] on div at bounding box center [513, 259] width 1027 height 519
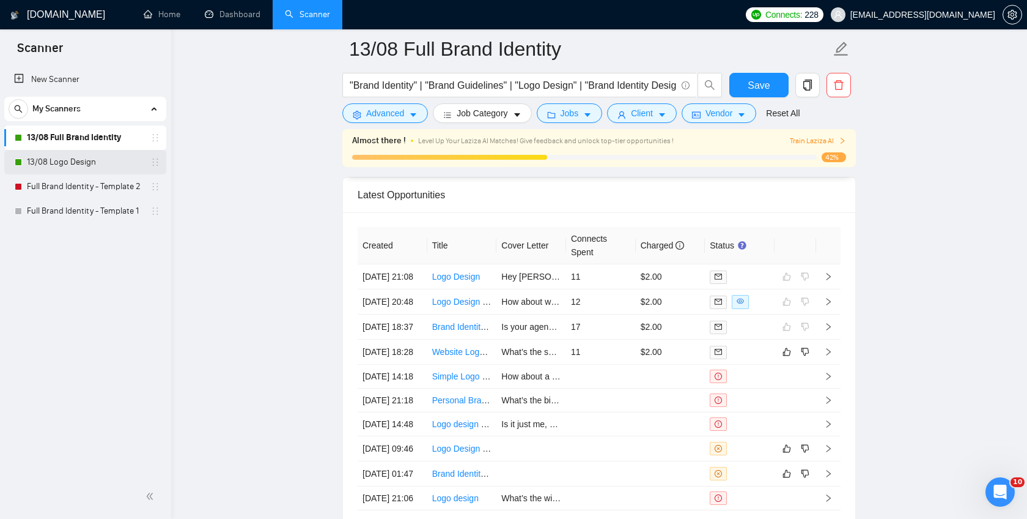
click at [74, 163] on link "13/08 Logo Design" at bounding box center [85, 162] width 116 height 24
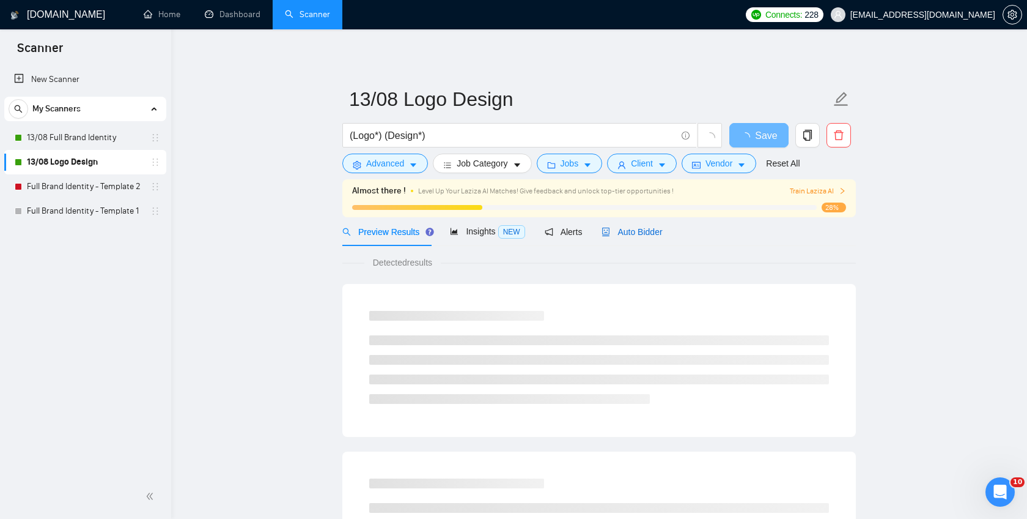
click at [642, 237] on div "Auto Bidder" at bounding box center [632, 231] width 61 height 13
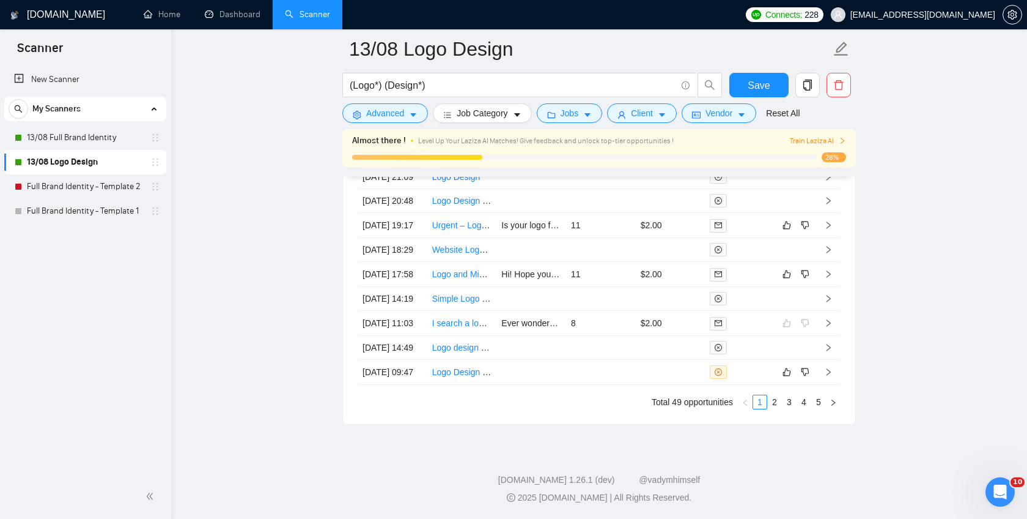
scroll to position [3220, 0]
click at [829, 278] on icon "right" at bounding box center [828, 274] width 9 height 9
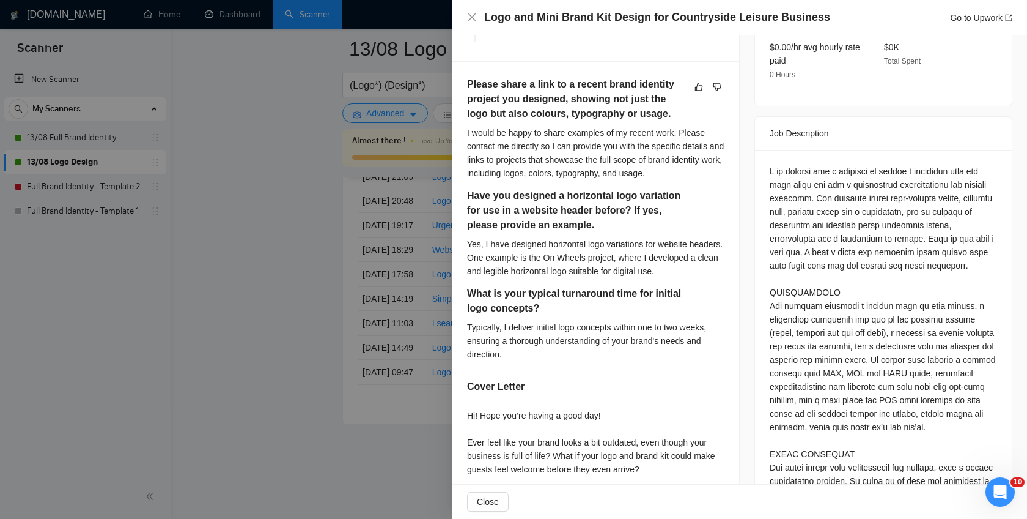
scroll to position [413, 0]
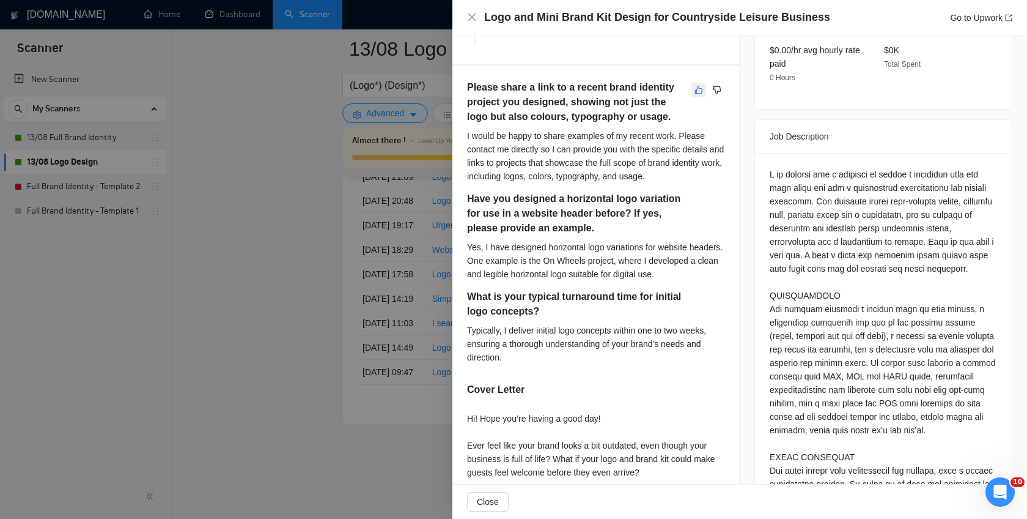
click at [700, 90] on icon "like" at bounding box center [699, 90] width 9 height 10
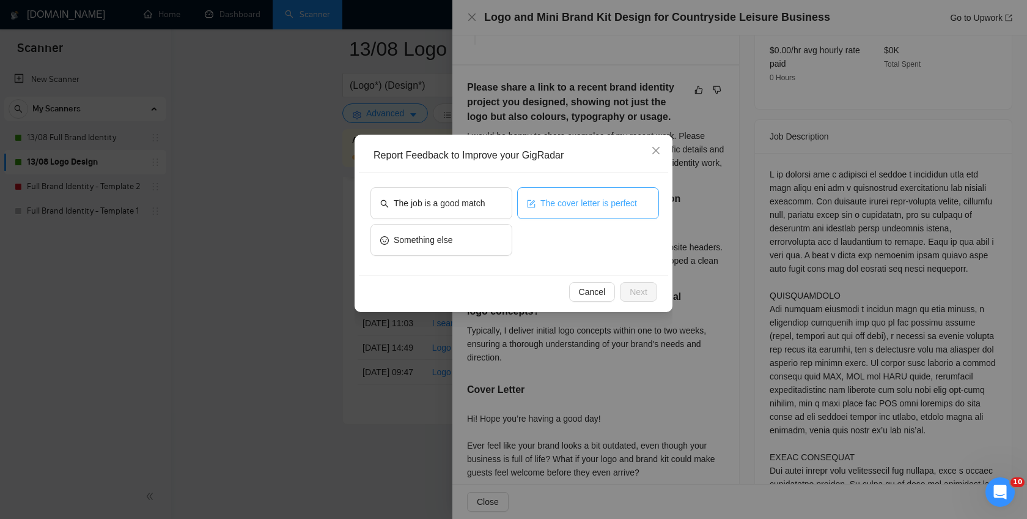
click at [570, 205] on span "The cover letter is perfect" at bounding box center [589, 202] width 97 height 13
click at [640, 288] on span "Next" at bounding box center [639, 291] width 18 height 13
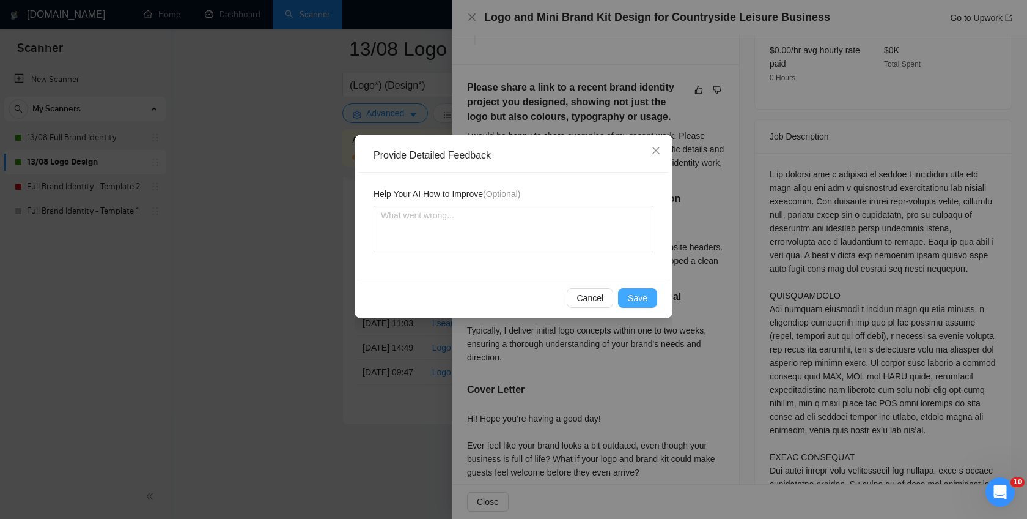
click at [641, 291] on span "Save" at bounding box center [638, 297] width 20 height 13
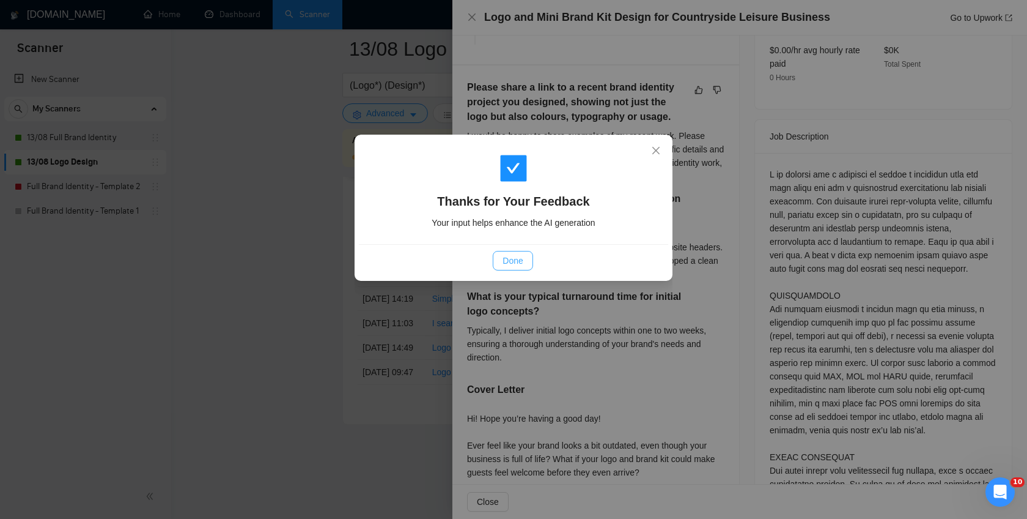
click at [517, 266] on span "Done" at bounding box center [513, 260] width 20 height 13
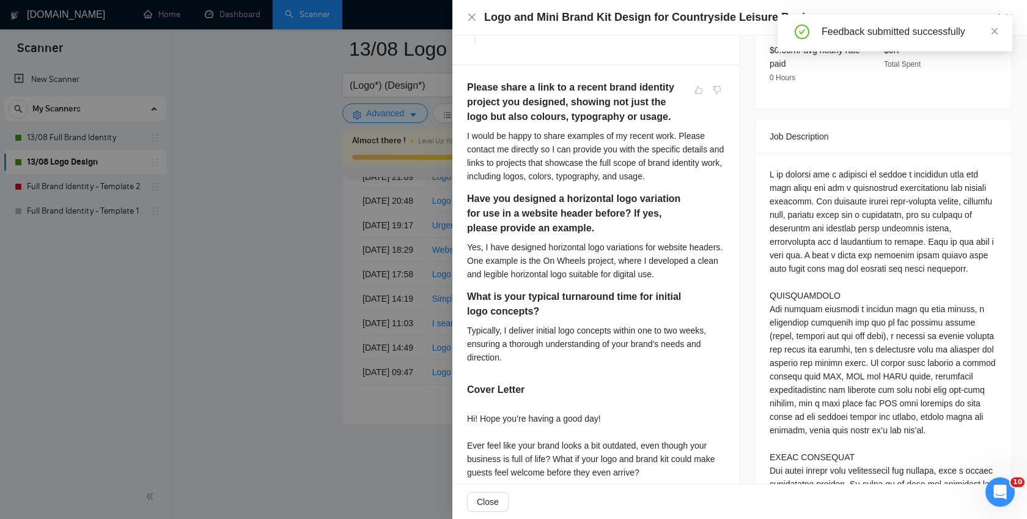
click at [295, 224] on div at bounding box center [513, 259] width 1027 height 519
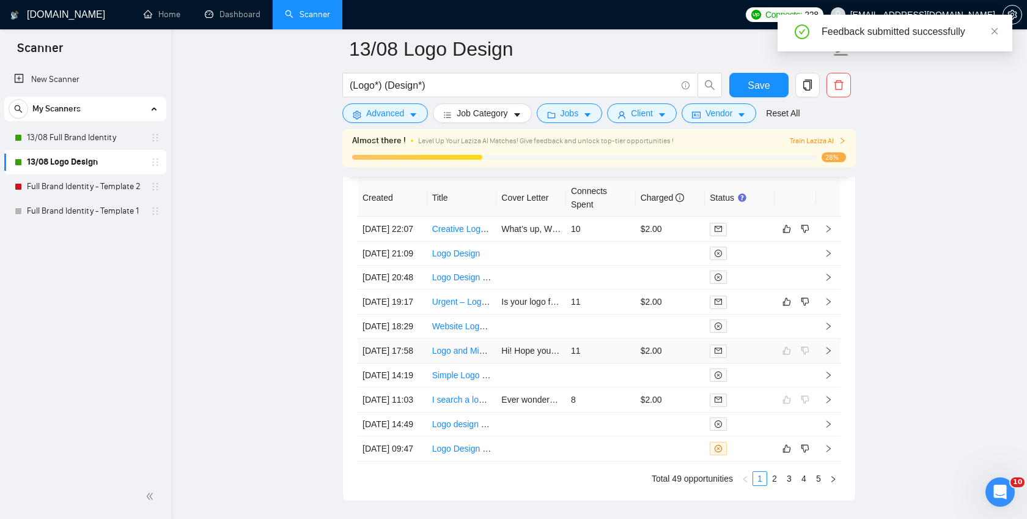
scroll to position [3112, 0]
click at [826, 306] on icon "right" at bounding box center [828, 302] width 9 height 9
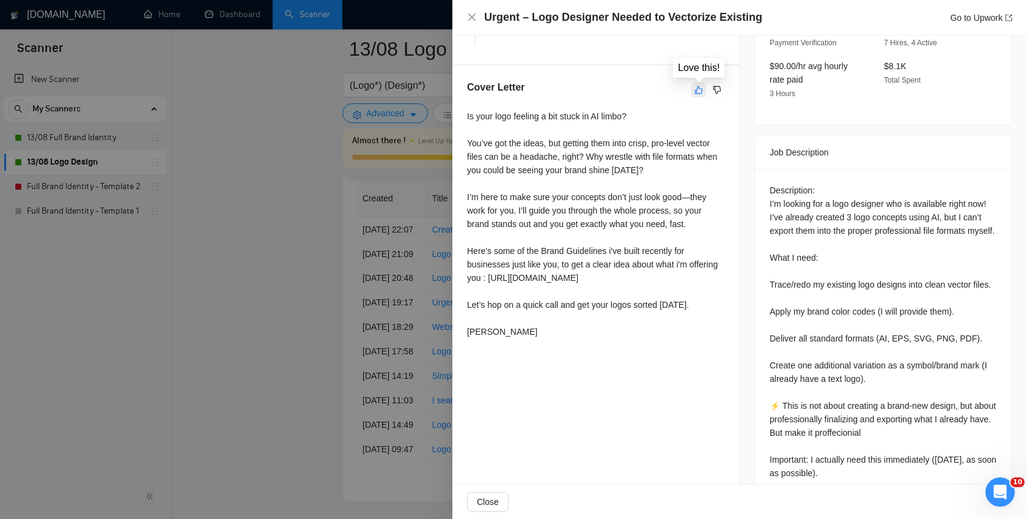
click at [695, 90] on icon "like" at bounding box center [699, 90] width 8 height 8
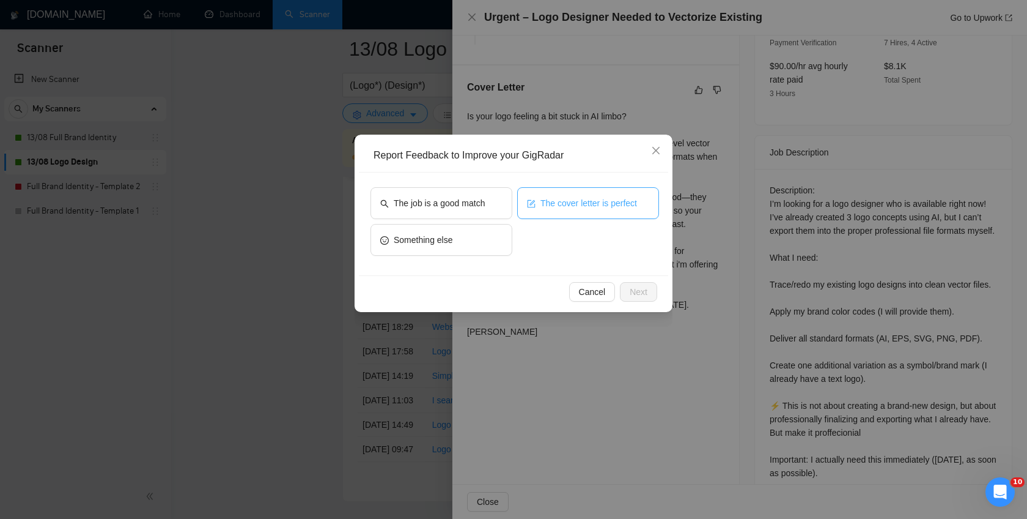
click at [594, 206] on span "The cover letter is perfect" at bounding box center [589, 202] width 97 height 13
click at [646, 300] on button "Next" at bounding box center [638, 292] width 37 height 20
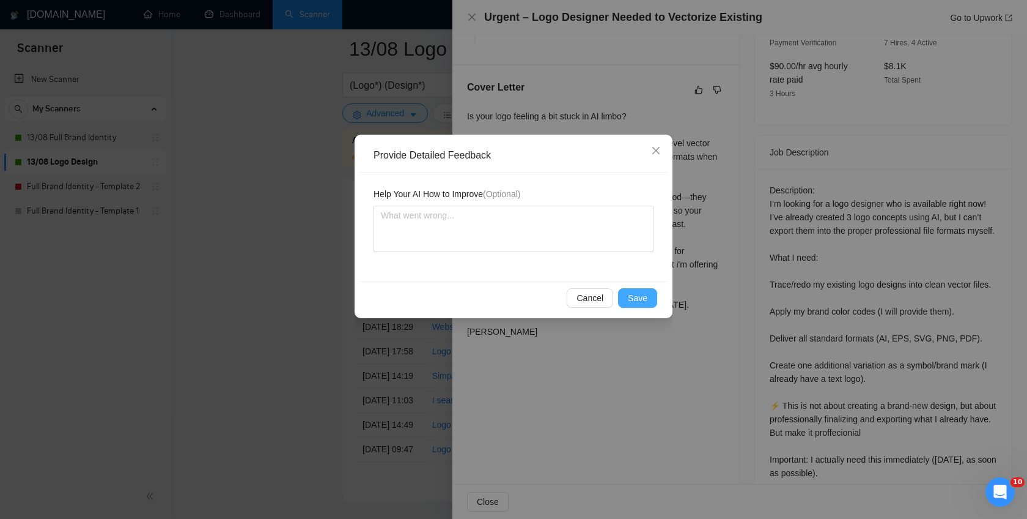
click at [646, 300] on span "Save" at bounding box center [638, 297] width 20 height 13
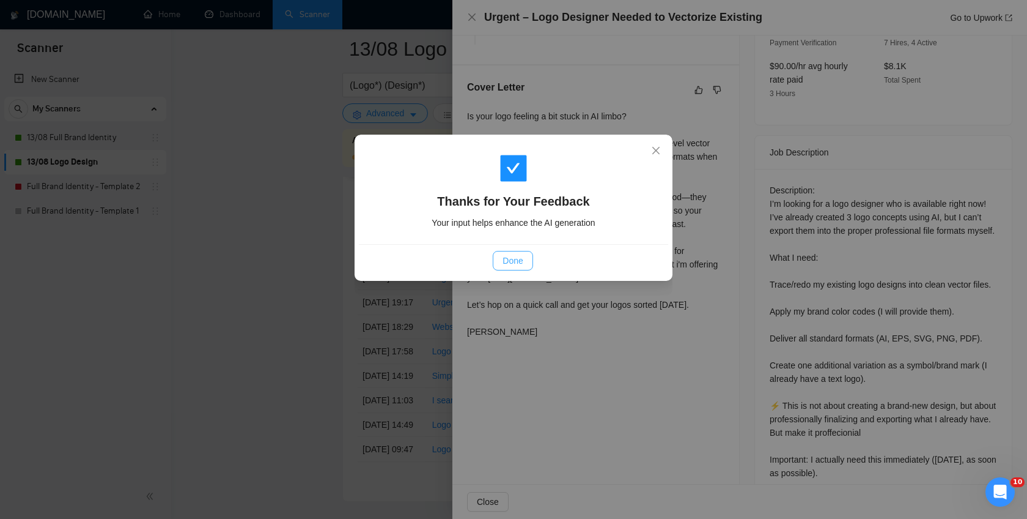
click at [511, 267] on button "Done" at bounding box center [513, 261] width 40 height 20
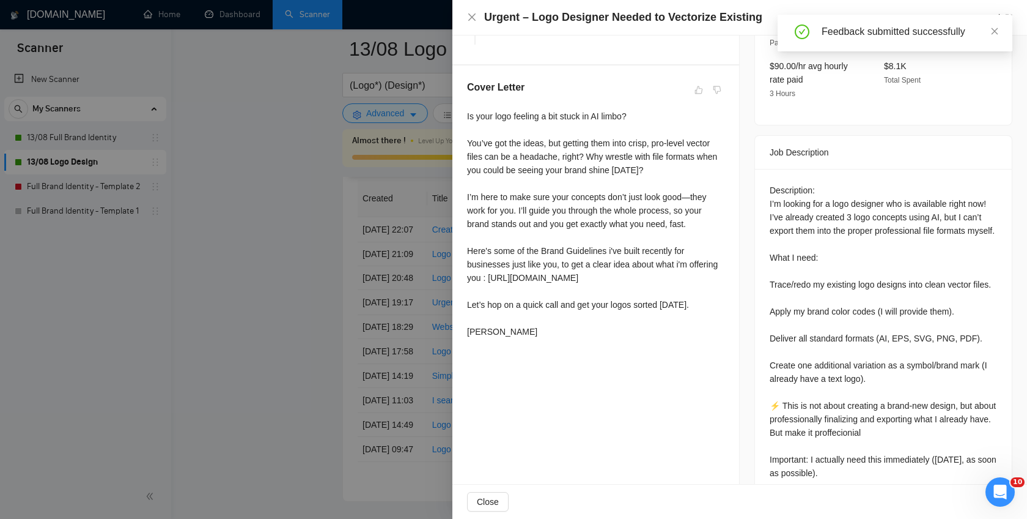
click at [271, 246] on div at bounding box center [513, 259] width 1027 height 519
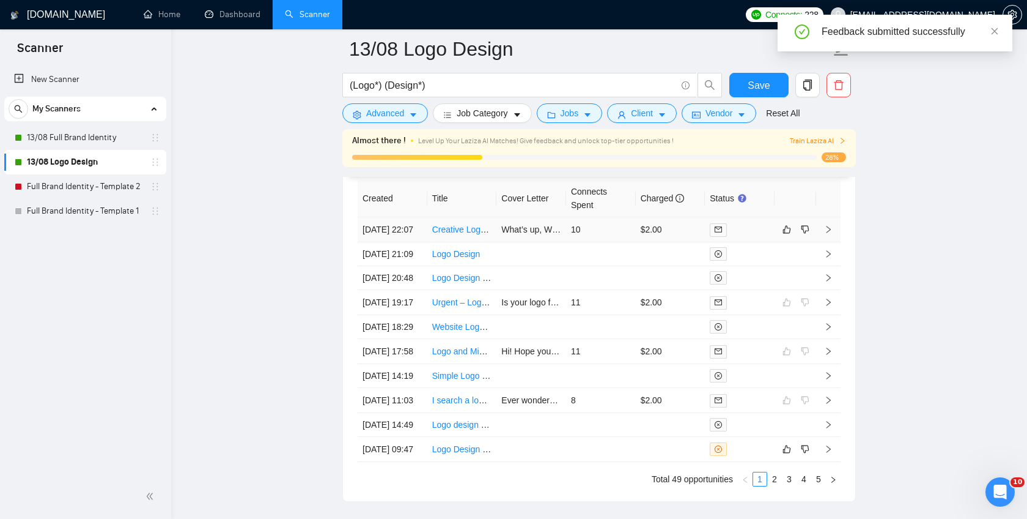
click at [823, 231] on td at bounding box center [828, 229] width 24 height 25
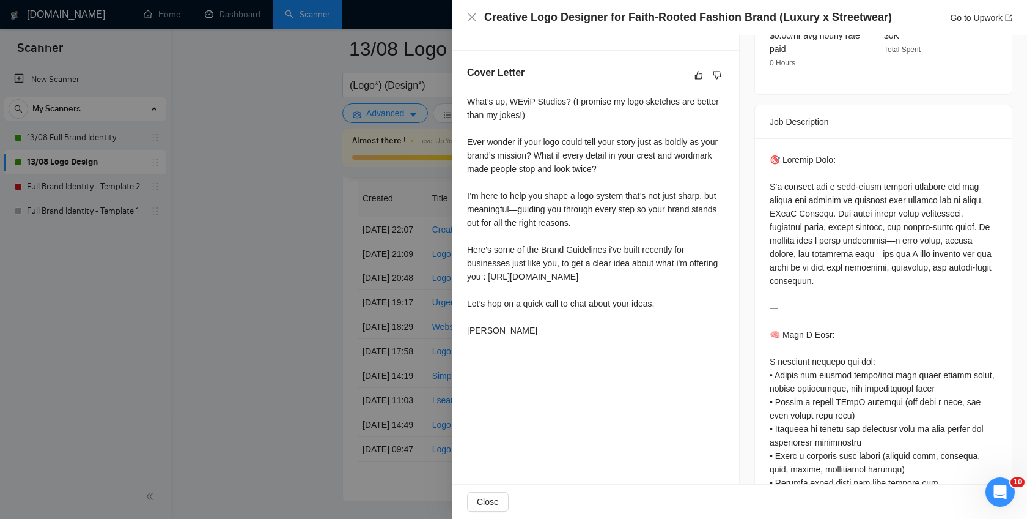
scroll to position [409, 0]
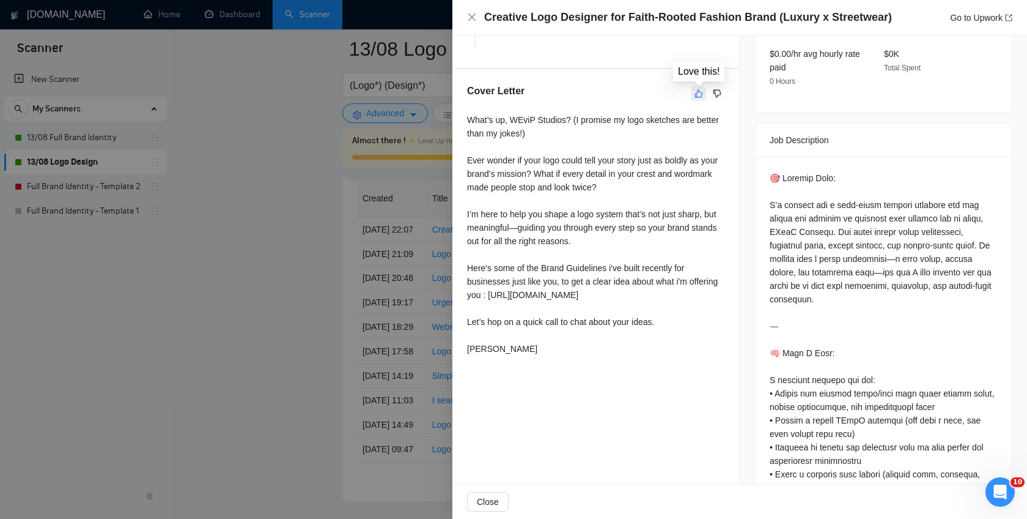
click at [698, 96] on icon "like" at bounding box center [699, 93] width 8 height 8
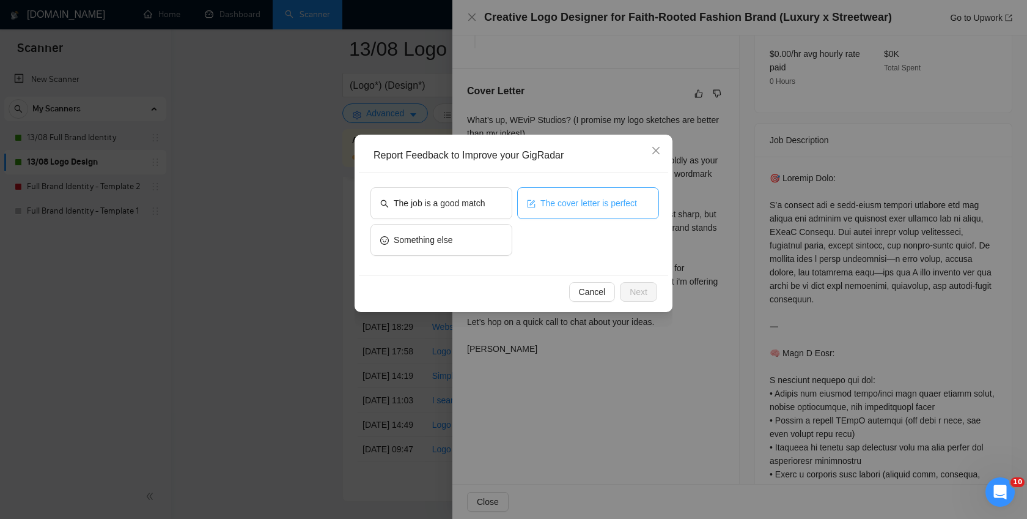
click at [580, 201] on span "The cover letter is perfect" at bounding box center [589, 202] width 97 height 13
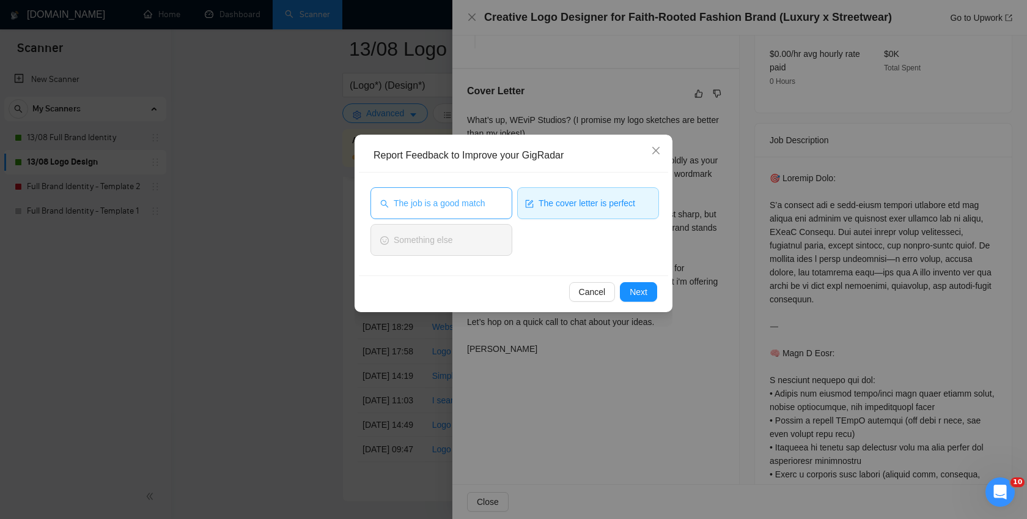
click at [469, 205] on span "The job is a good match" at bounding box center [439, 202] width 91 height 13
click at [592, 209] on span "The cover letter is perfect" at bounding box center [587, 202] width 97 height 13
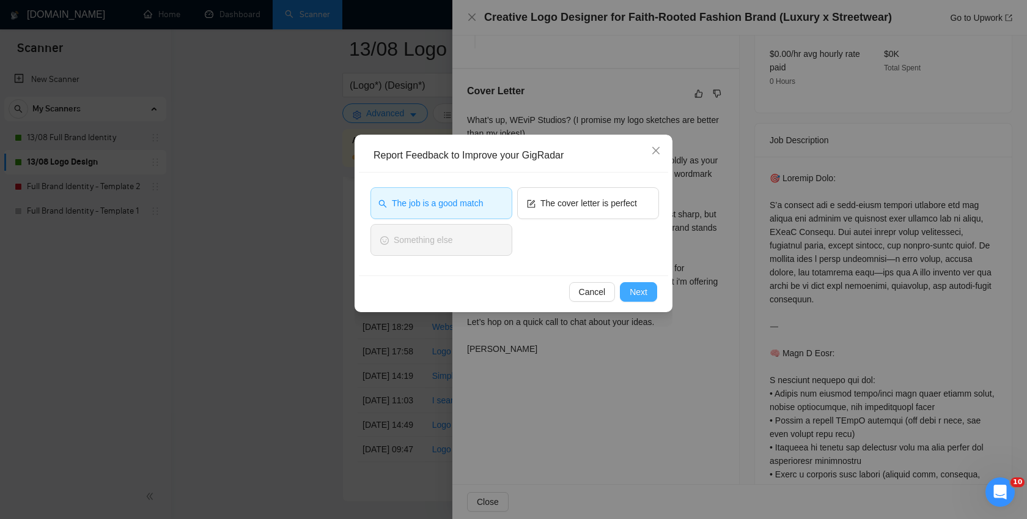
click at [642, 292] on span "Next" at bounding box center [639, 291] width 18 height 13
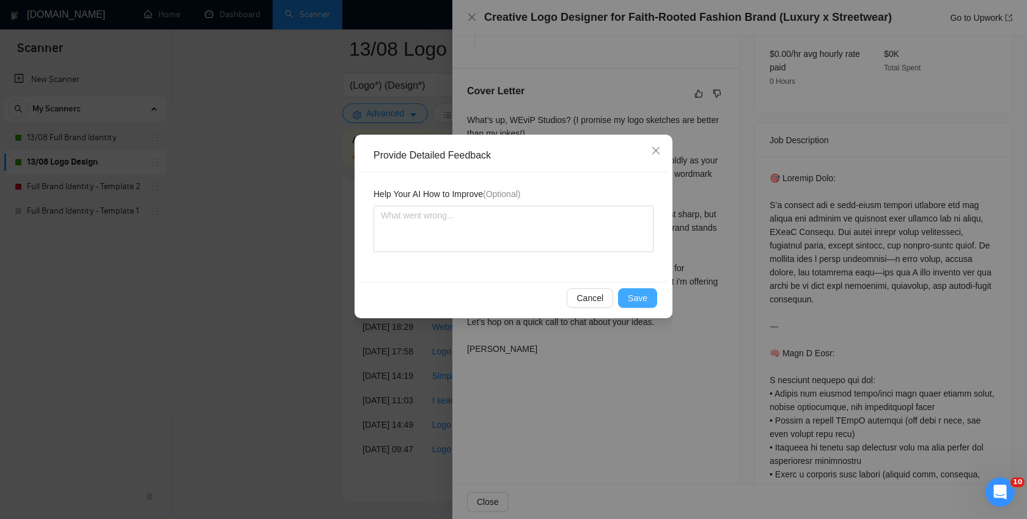
click at [642, 292] on span "Save" at bounding box center [638, 297] width 20 height 13
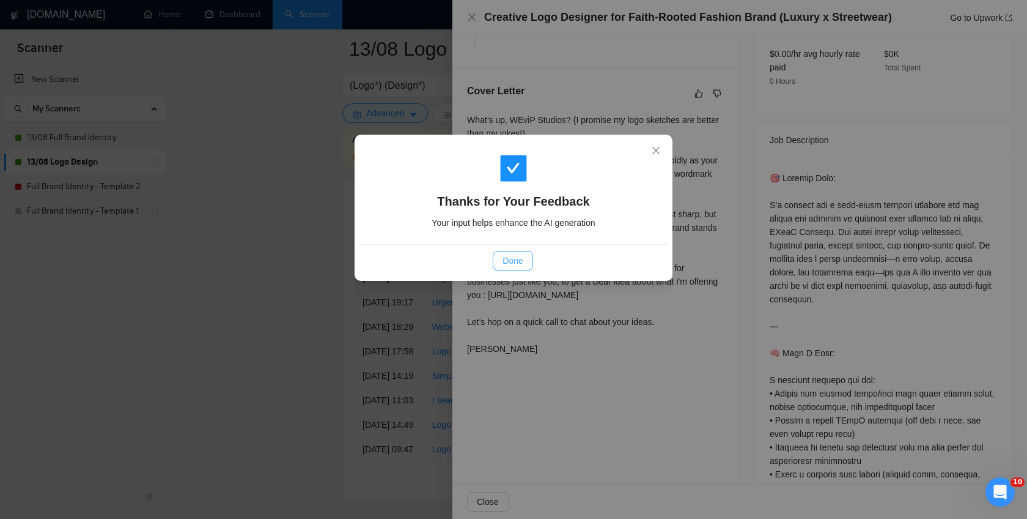
click at [506, 264] on span "Done" at bounding box center [513, 260] width 20 height 13
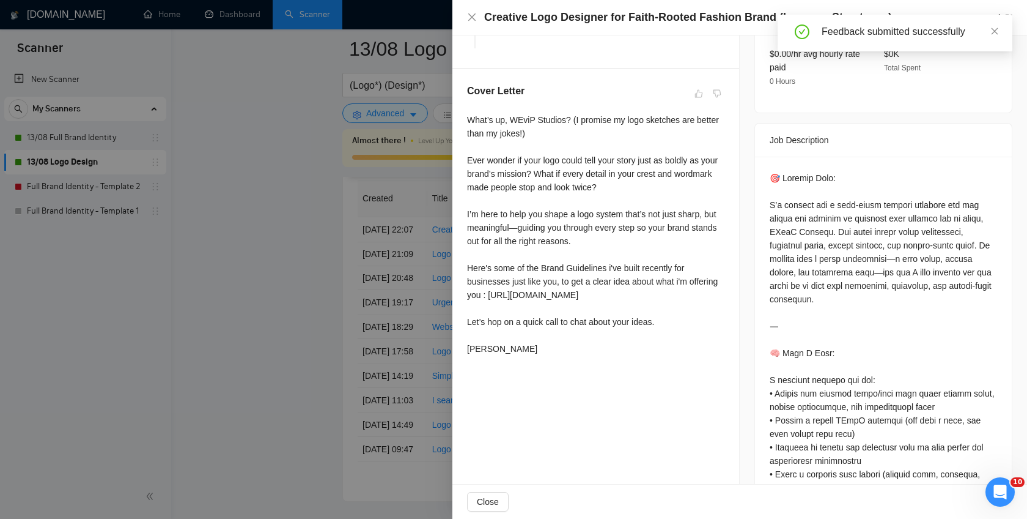
click at [256, 193] on div at bounding box center [513, 259] width 1027 height 519
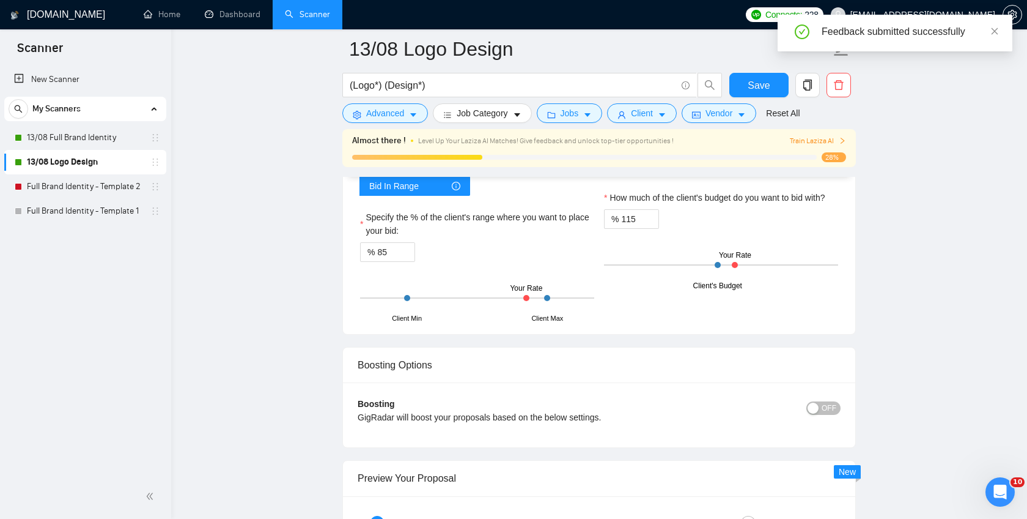
scroll to position [2044, 0]
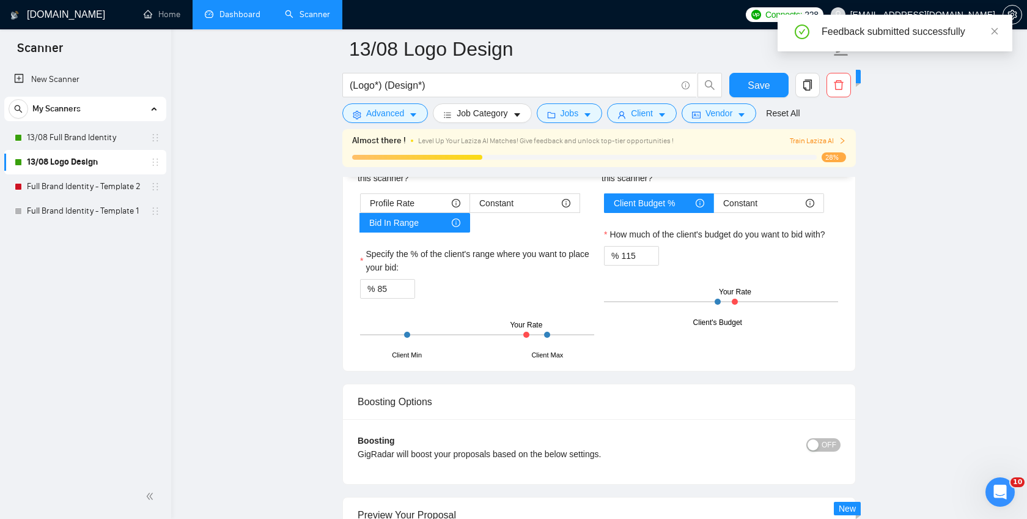
click at [247, 20] on link "Dashboard" at bounding box center [233, 14] width 56 height 10
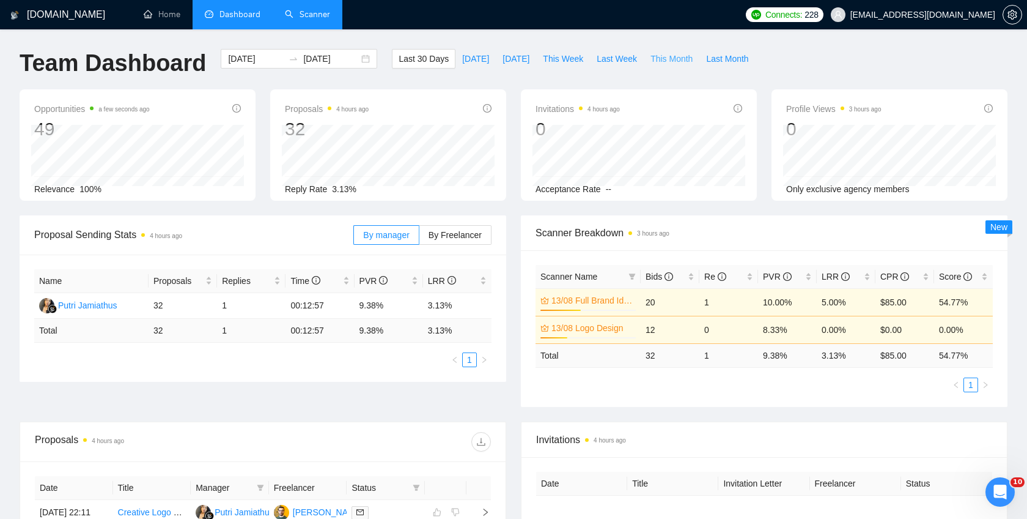
click at [684, 55] on span "This Month" at bounding box center [672, 58] width 42 height 13
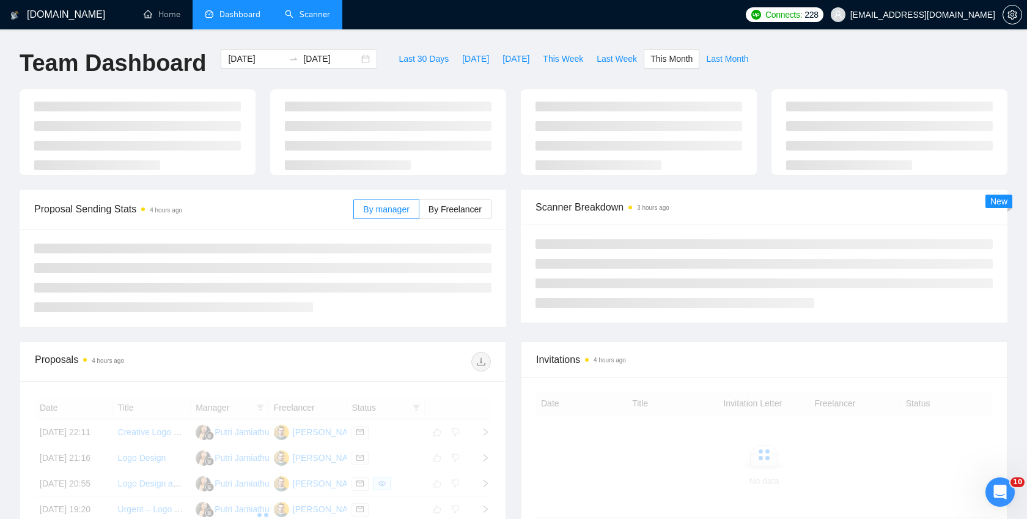
type input "[DATE]"
